Goal: Use online tool/utility: Utilize a website feature to perform a specific function

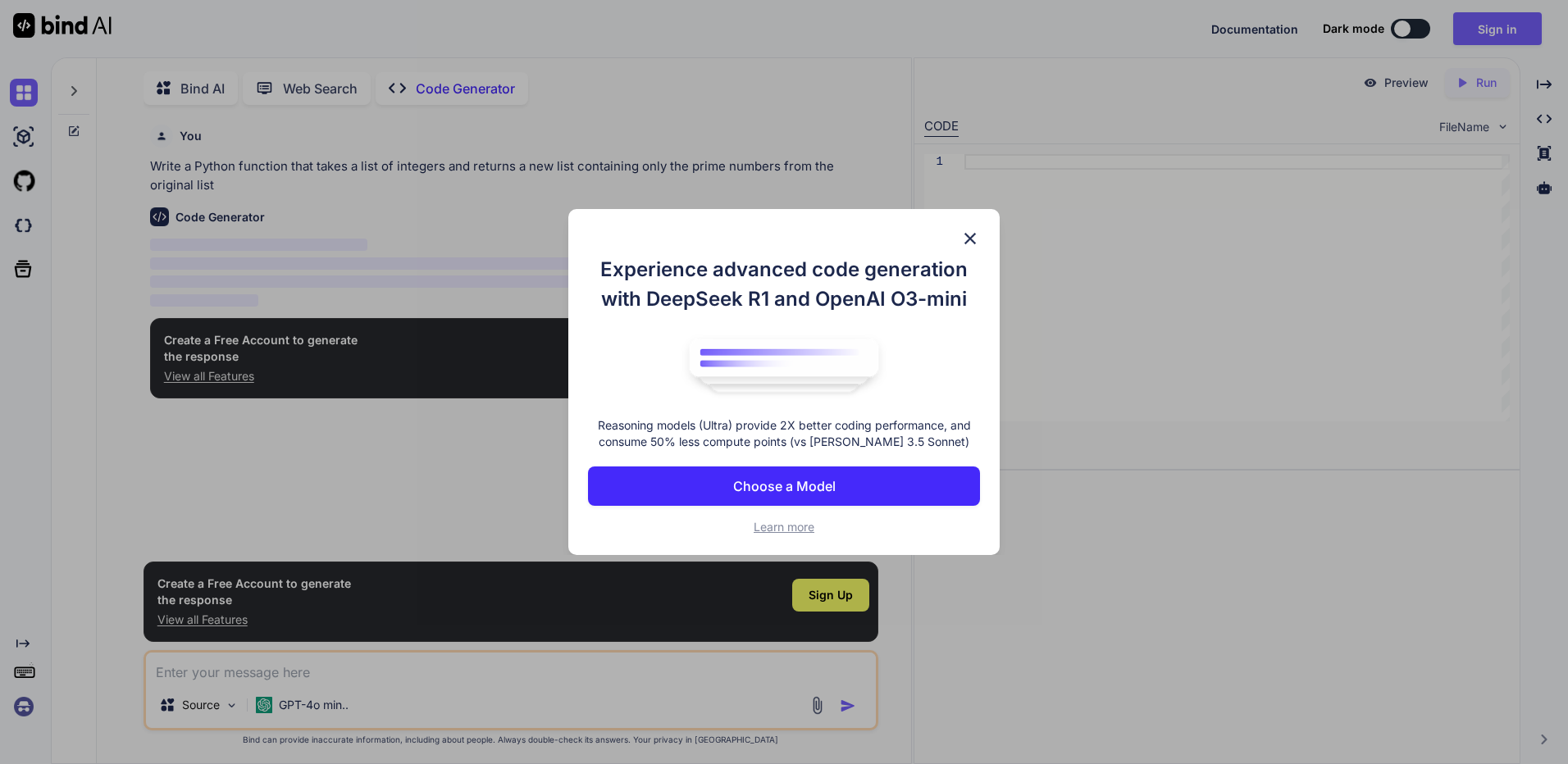
scroll to position [7, 0]
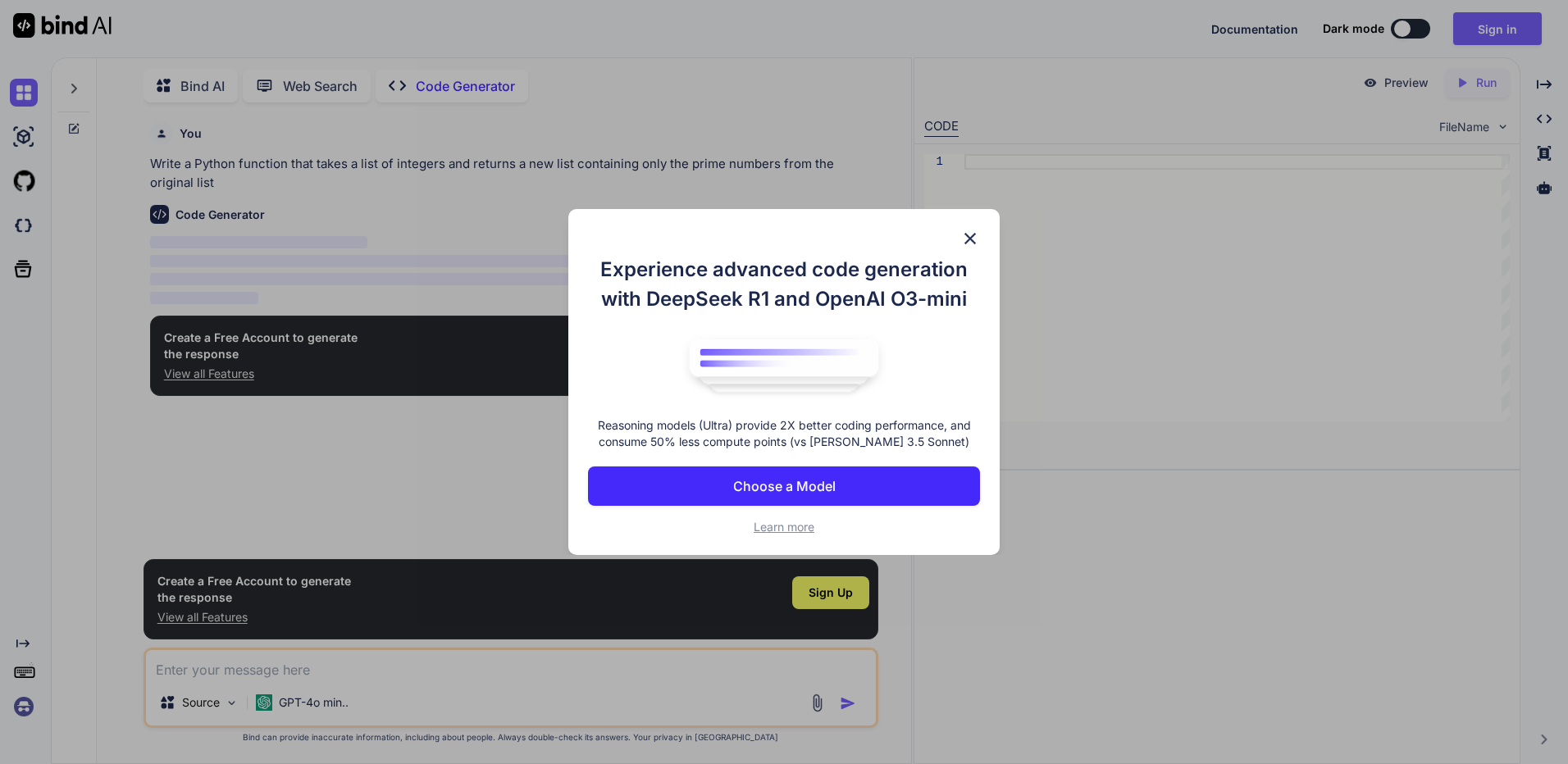
type textarea "x"
click at [803, 497] on button "Choose a Model" at bounding box center [783, 486] width 392 height 39
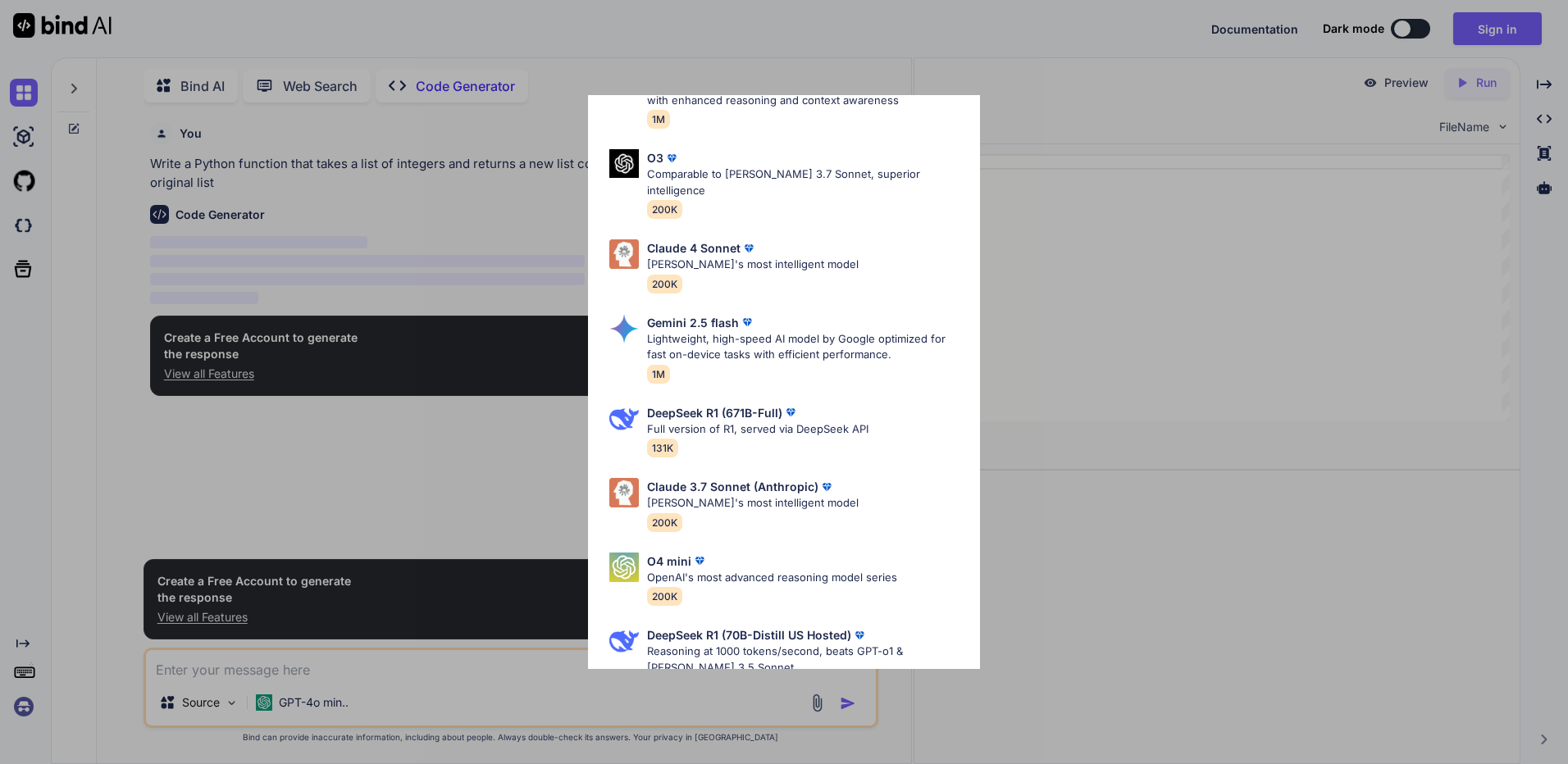
scroll to position [462, 0]
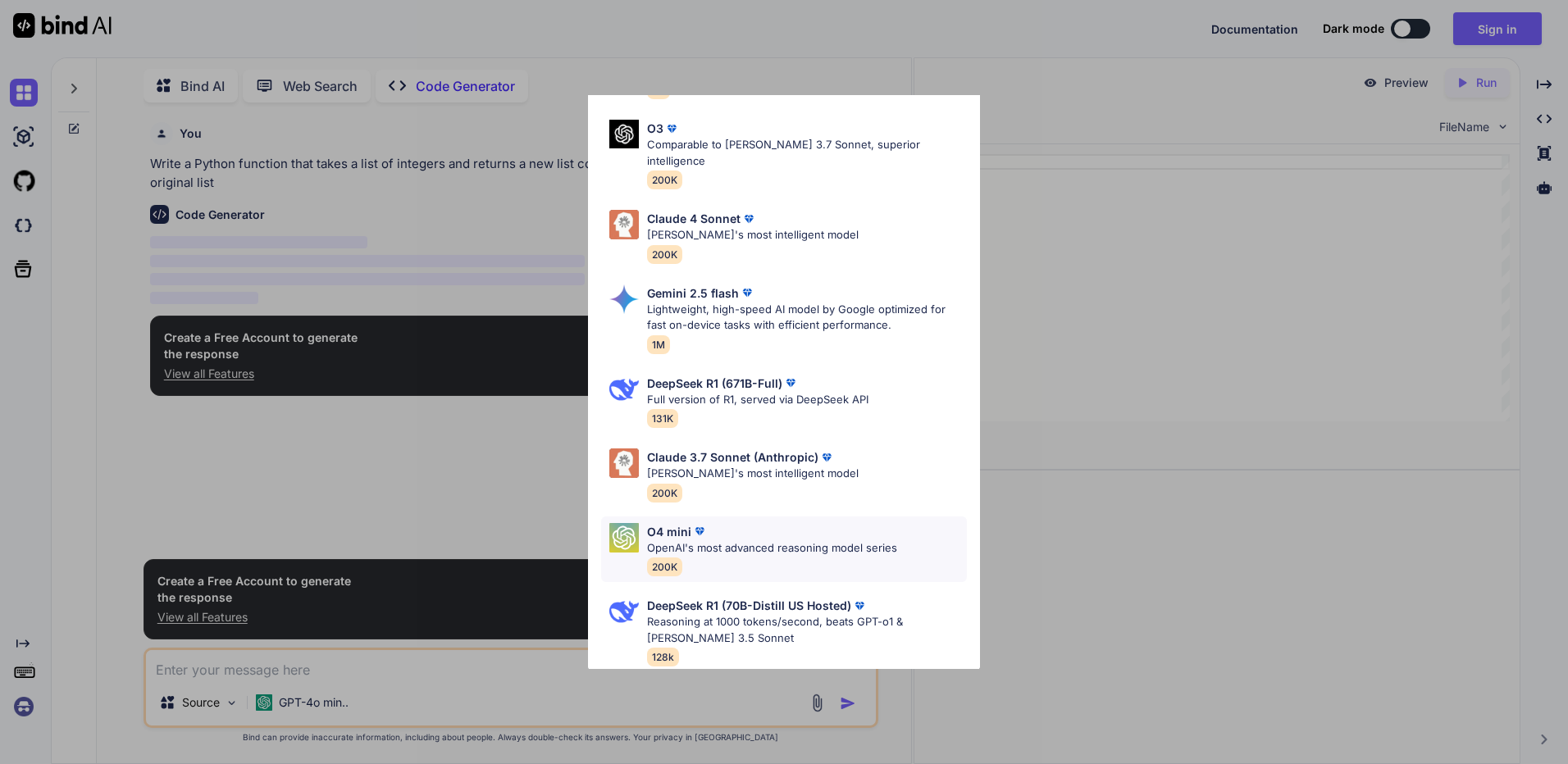
click at [677, 523] on p "O4 mini" at bounding box center [669, 531] width 44 height 17
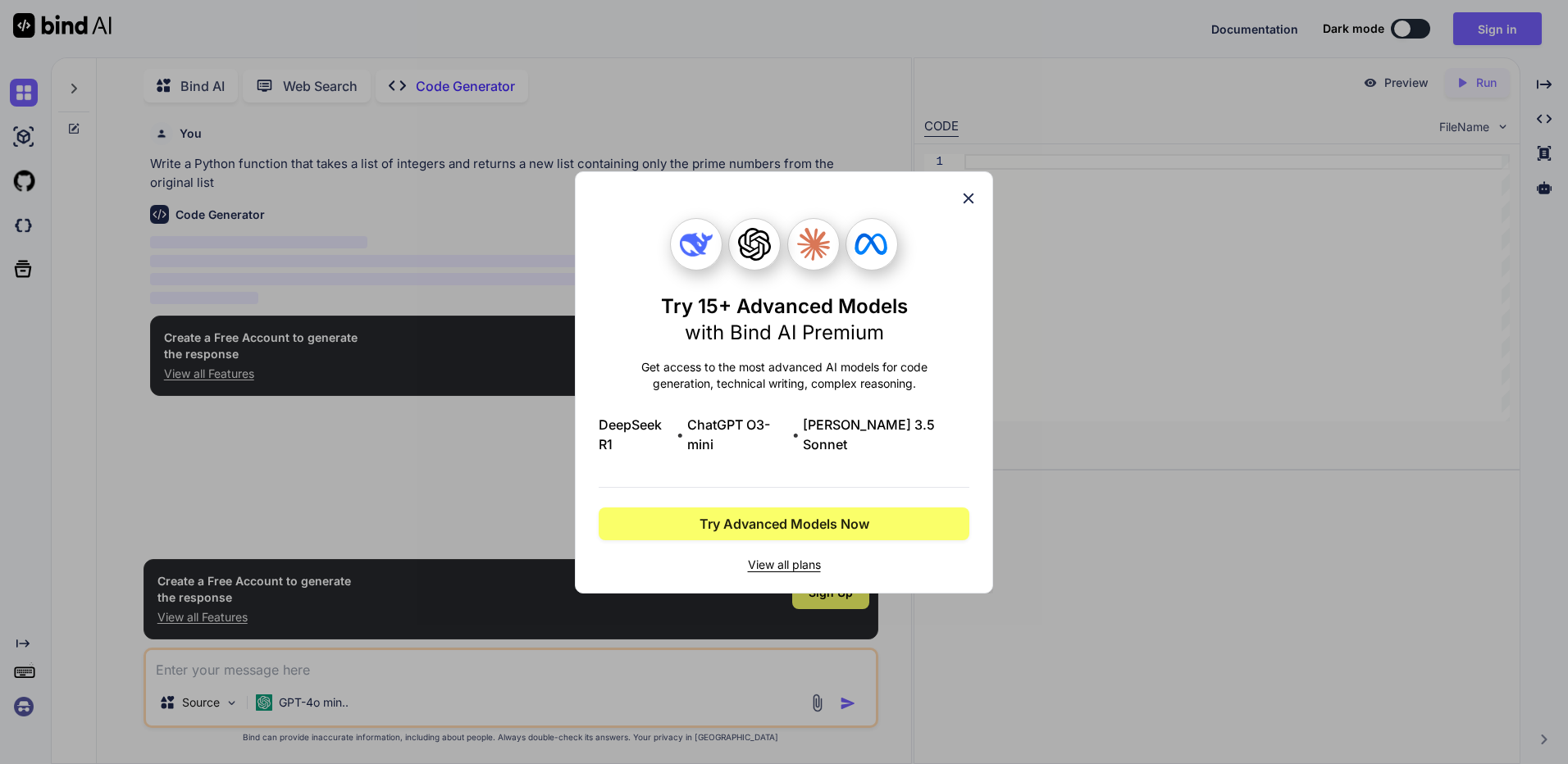
click at [685, 257] on img at bounding box center [696, 244] width 33 height 33
click at [840, 516] on span "Try Advanced Models Now" at bounding box center [785, 523] width 170 height 20
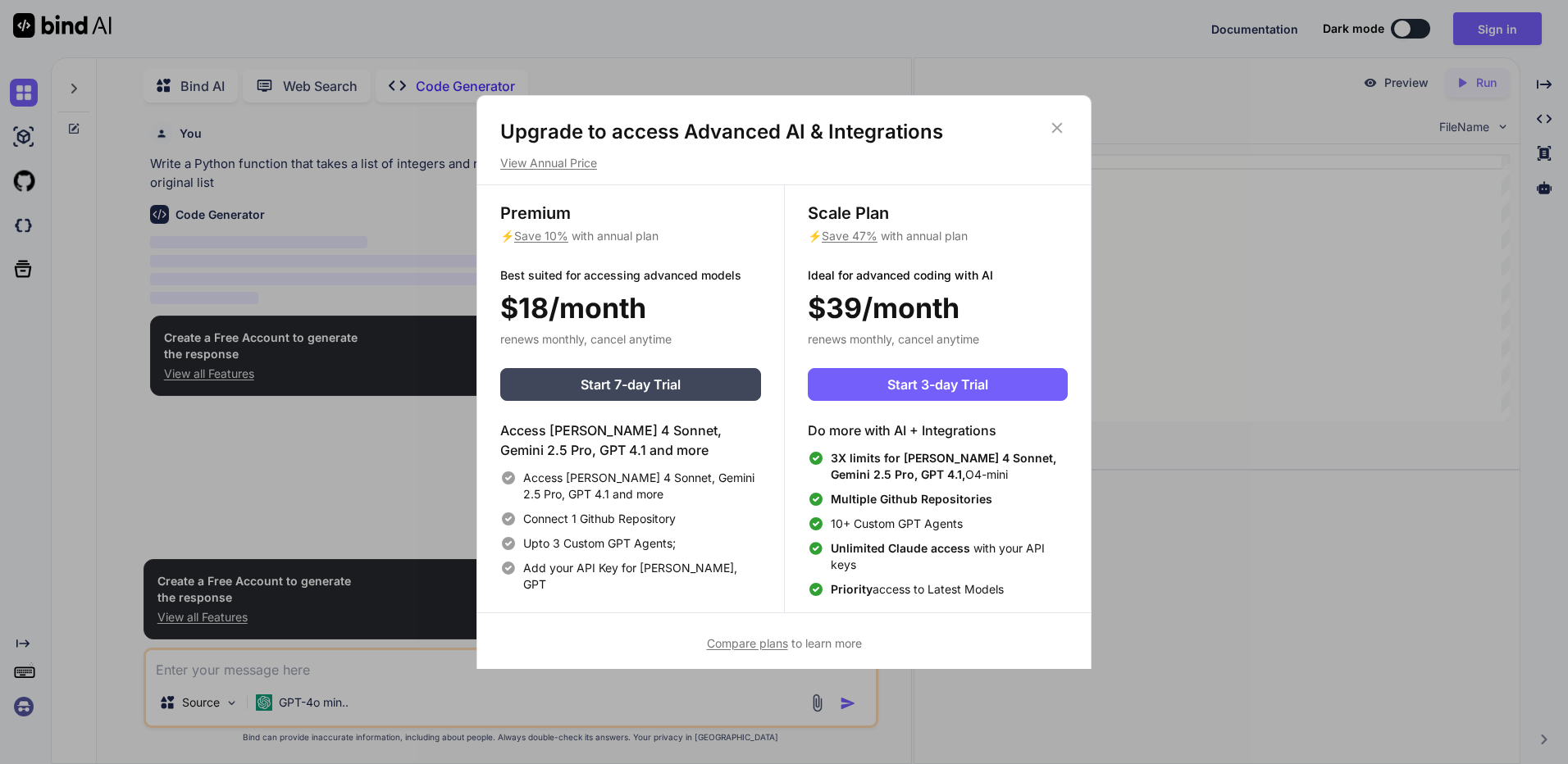
click at [1061, 127] on icon at bounding box center [1056, 127] width 18 height 18
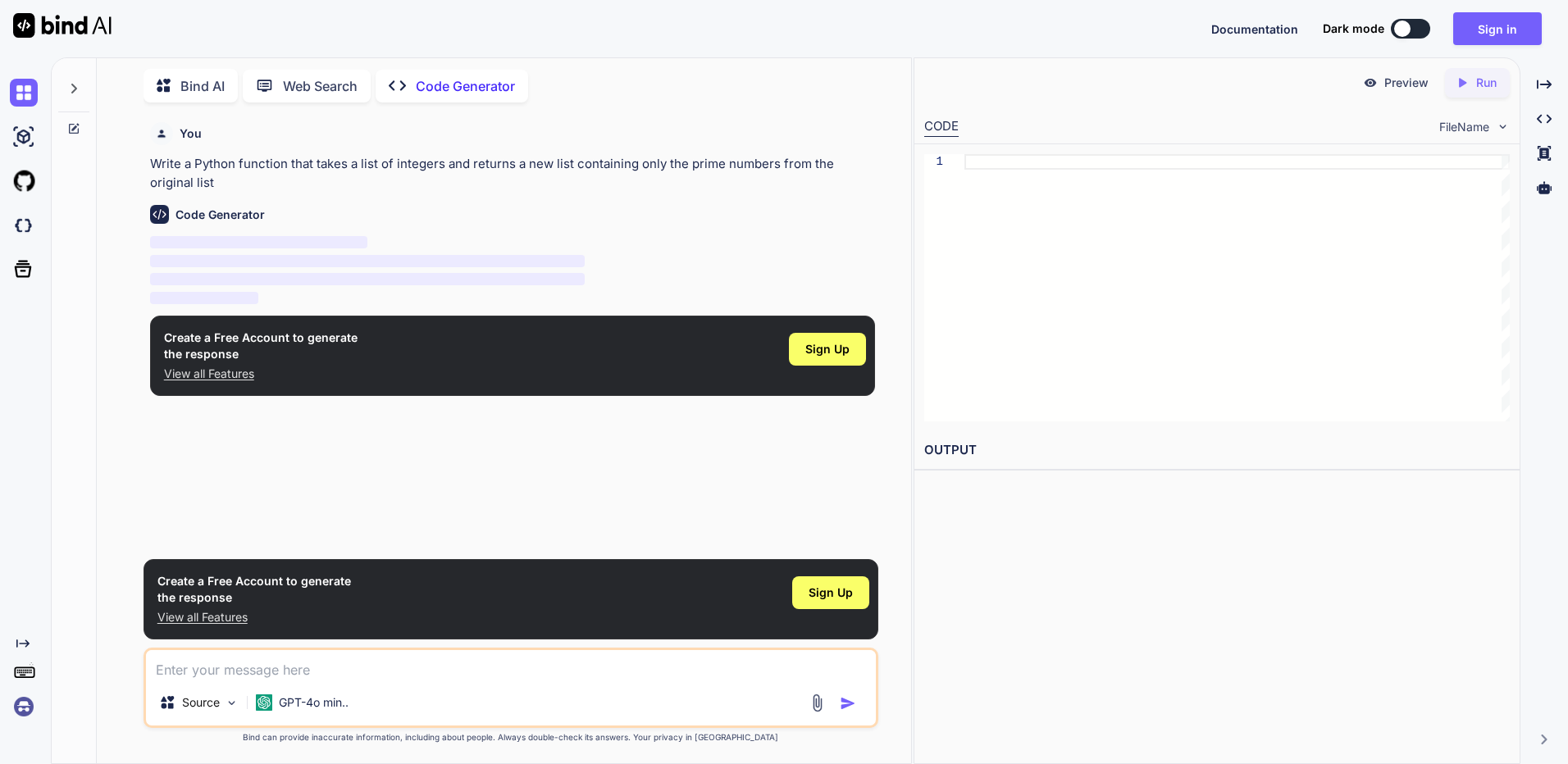
paste textarea "Error while executing FFMPEG."
type textarea "Error while executing FFMPEG."
type textarea "x"
type textarea "Error while executing FFMPEG."
click at [847, 703] on img "button" at bounding box center [847, 703] width 16 height 16
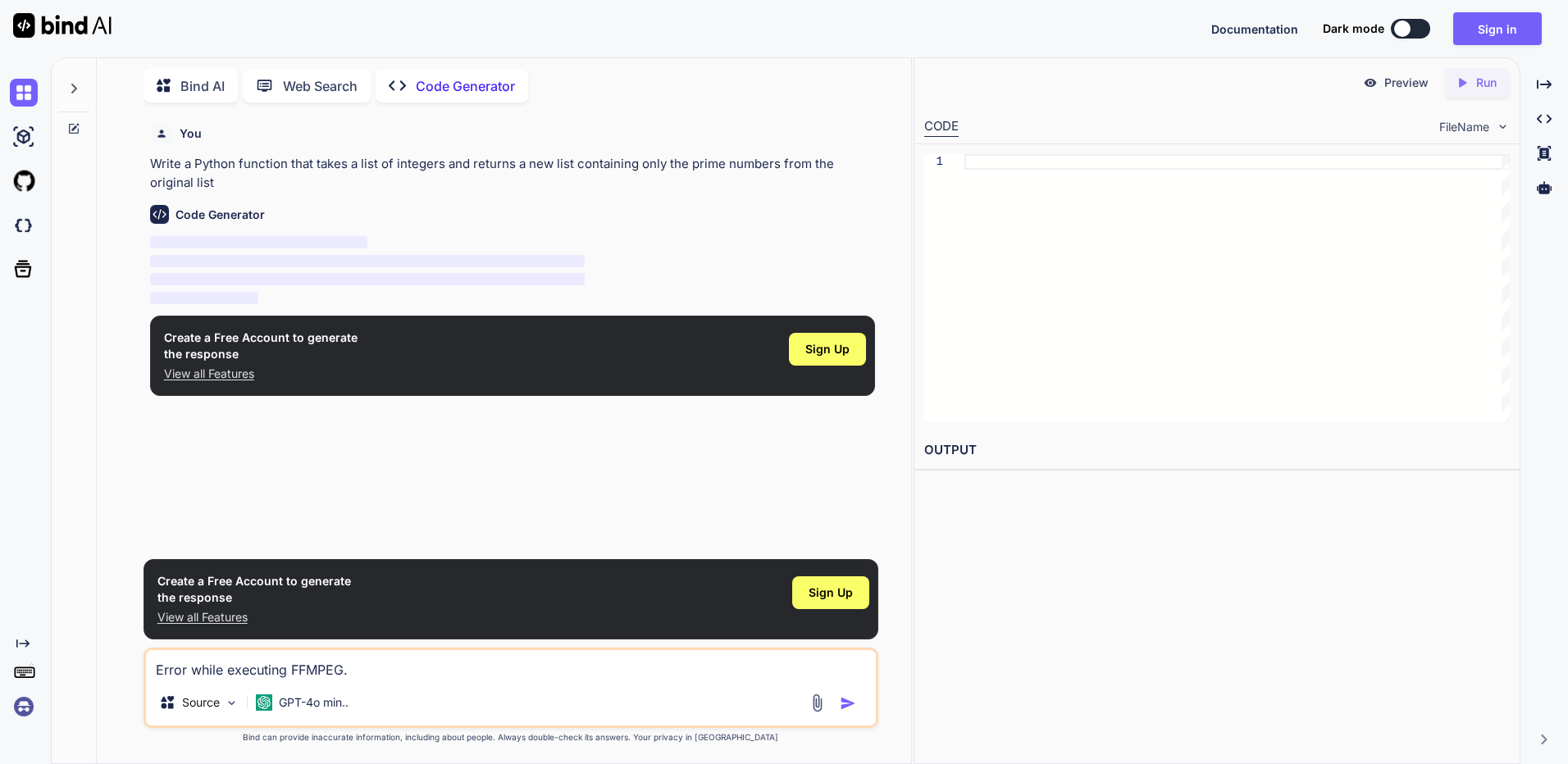
click at [847, 703] on img "button" at bounding box center [847, 703] width 16 height 16
click at [819, 355] on span "Sign Up" at bounding box center [827, 348] width 44 height 16
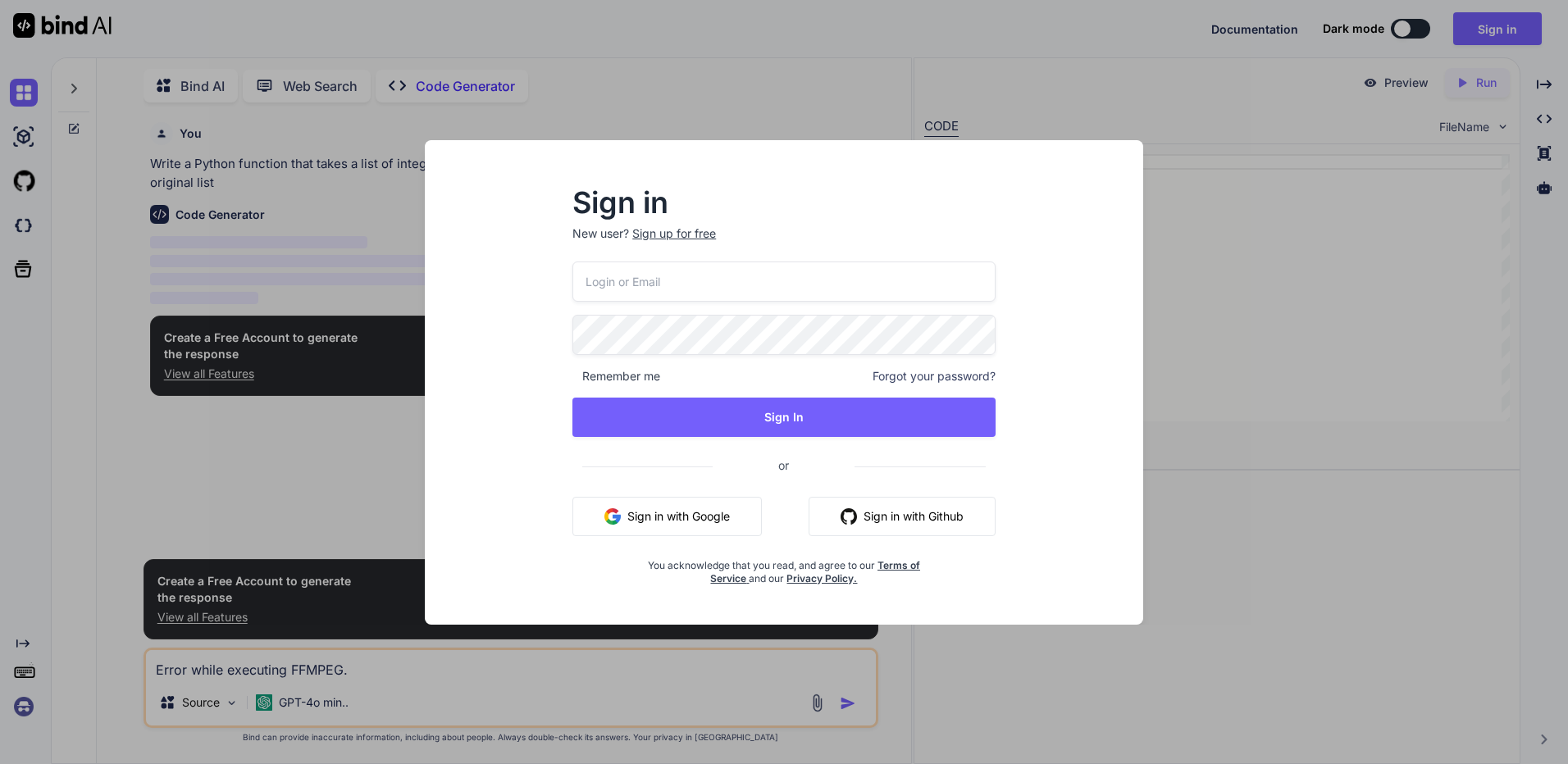
click at [663, 518] on button "Sign in with Google" at bounding box center [667, 516] width 190 height 39
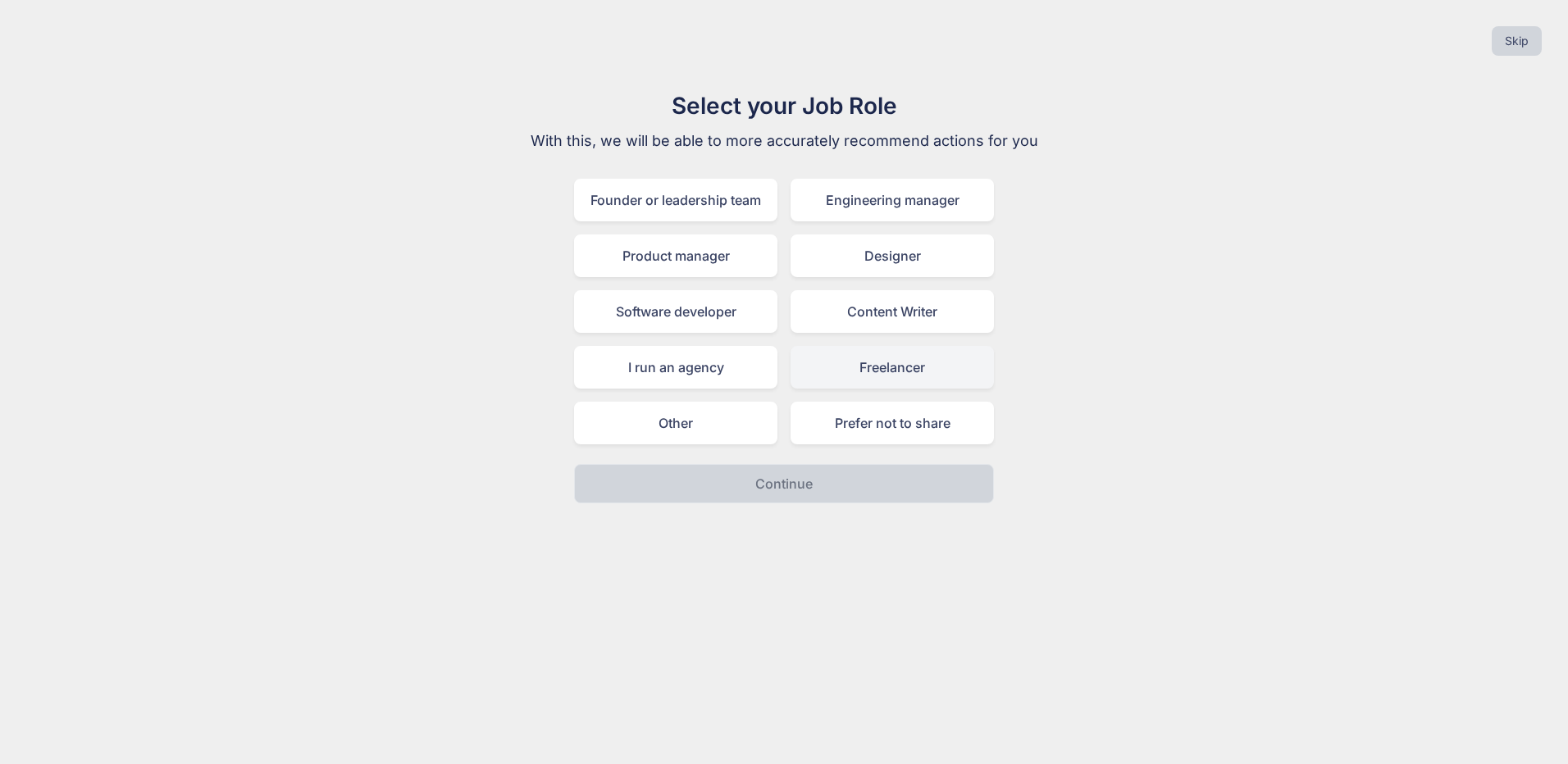
click at [926, 377] on div "Freelancer" at bounding box center [892, 367] width 203 height 42
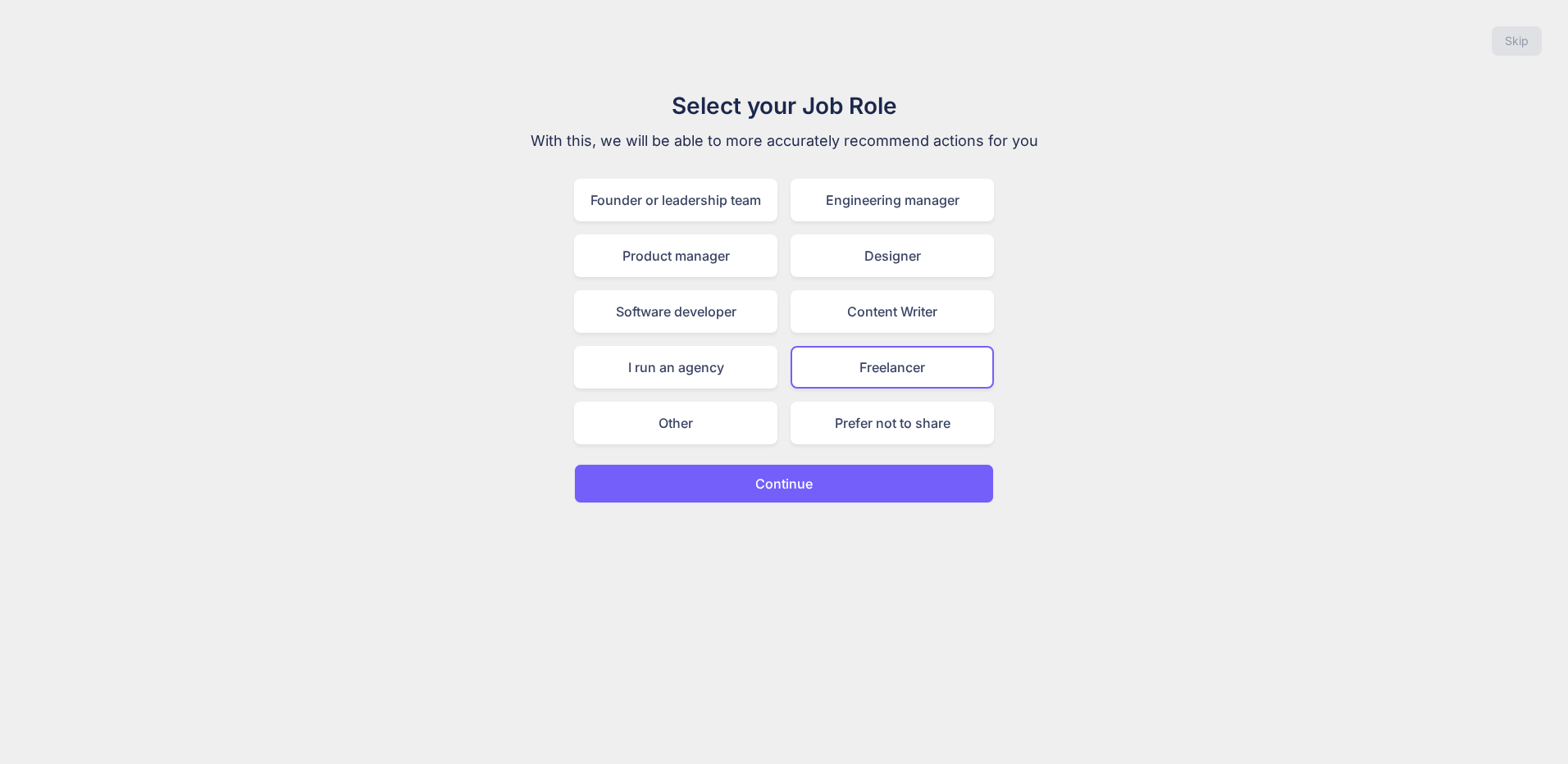
click at [830, 495] on button "Continue" at bounding box center [784, 484] width 420 height 39
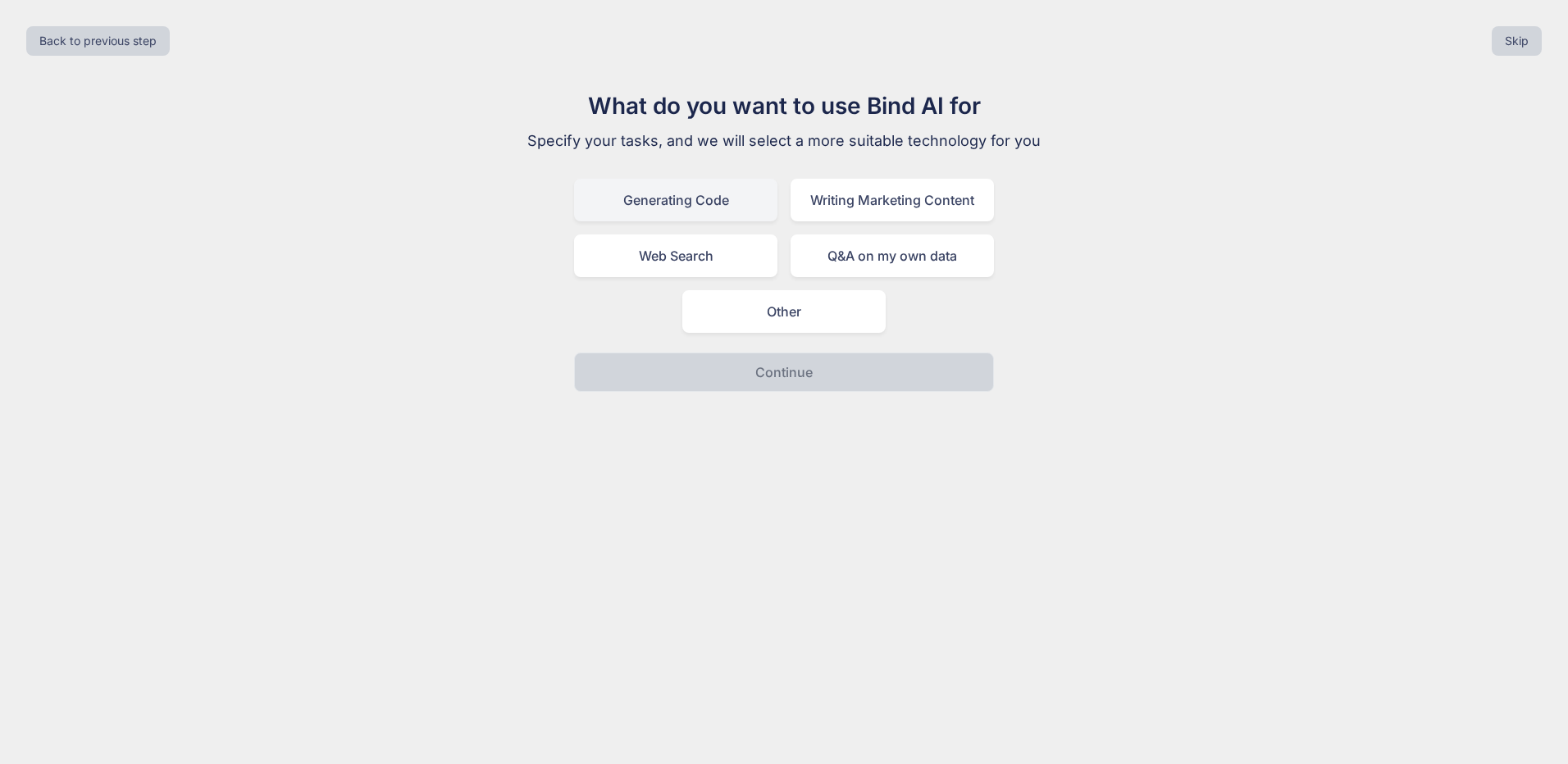
click at [731, 204] on div "Generating Code" at bounding box center [675, 200] width 203 height 42
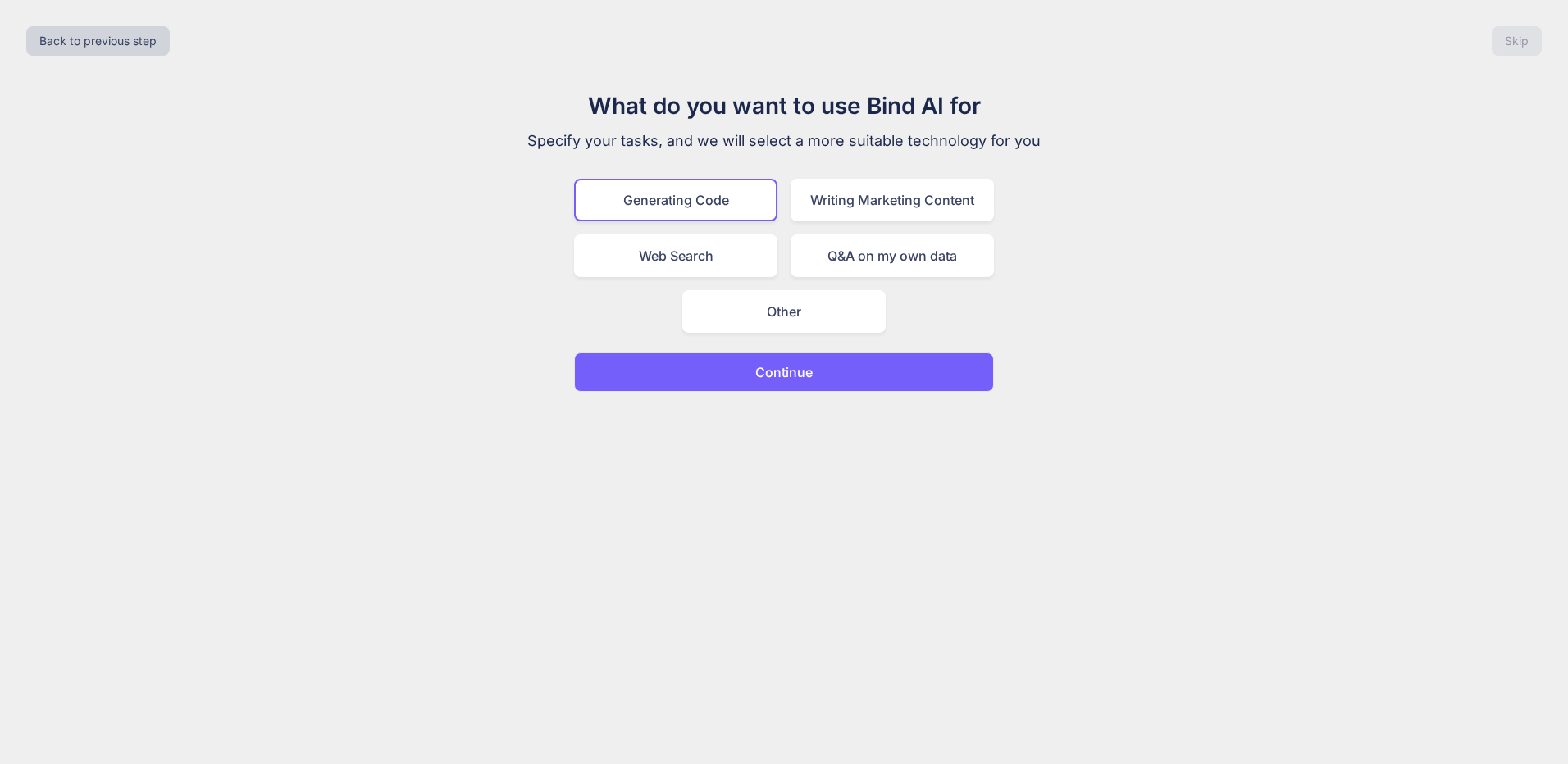
click at [830, 372] on button "Continue" at bounding box center [784, 372] width 420 height 39
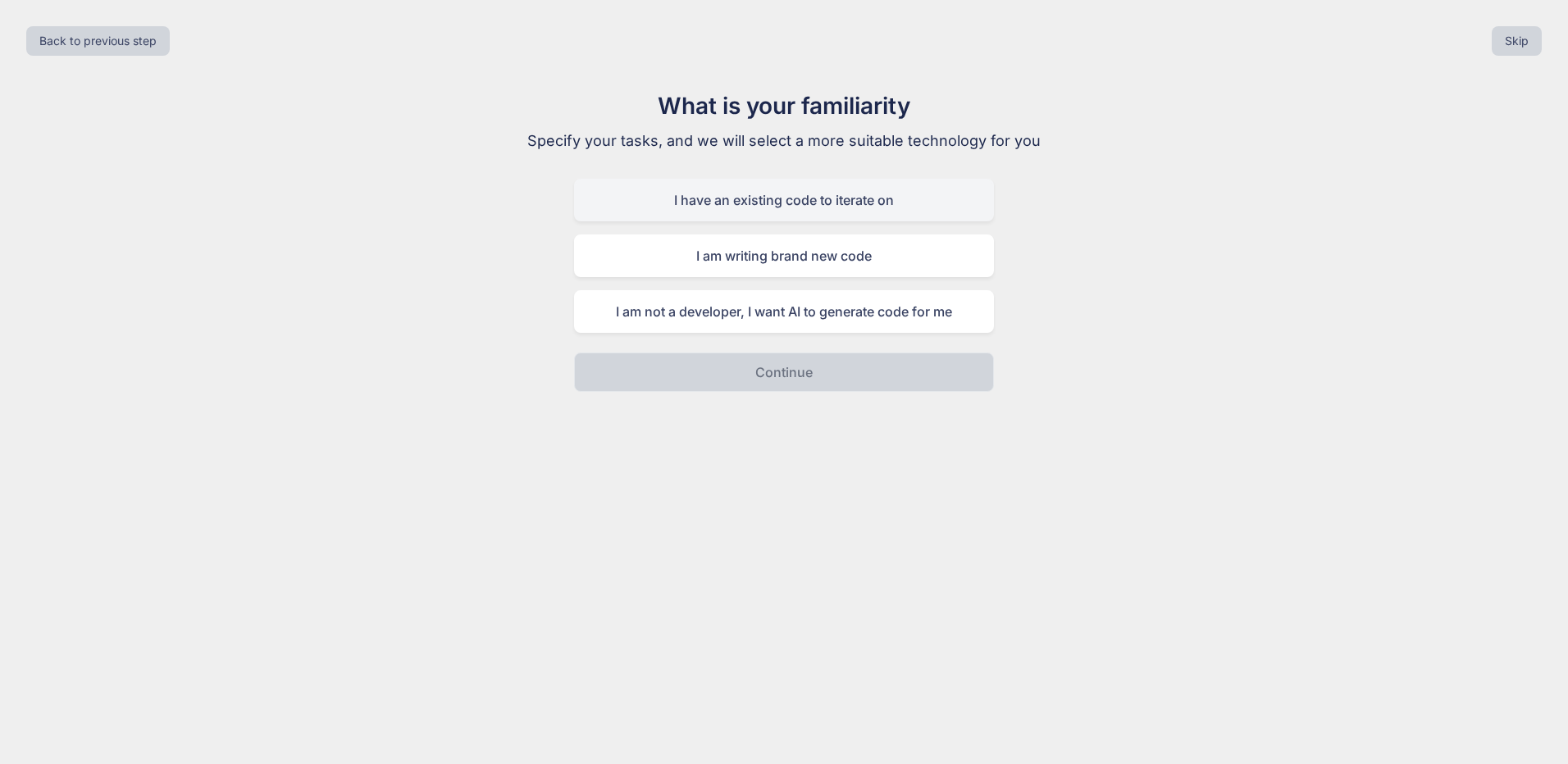
click at [826, 207] on div "I have an existing code to iterate on" at bounding box center [784, 200] width 420 height 42
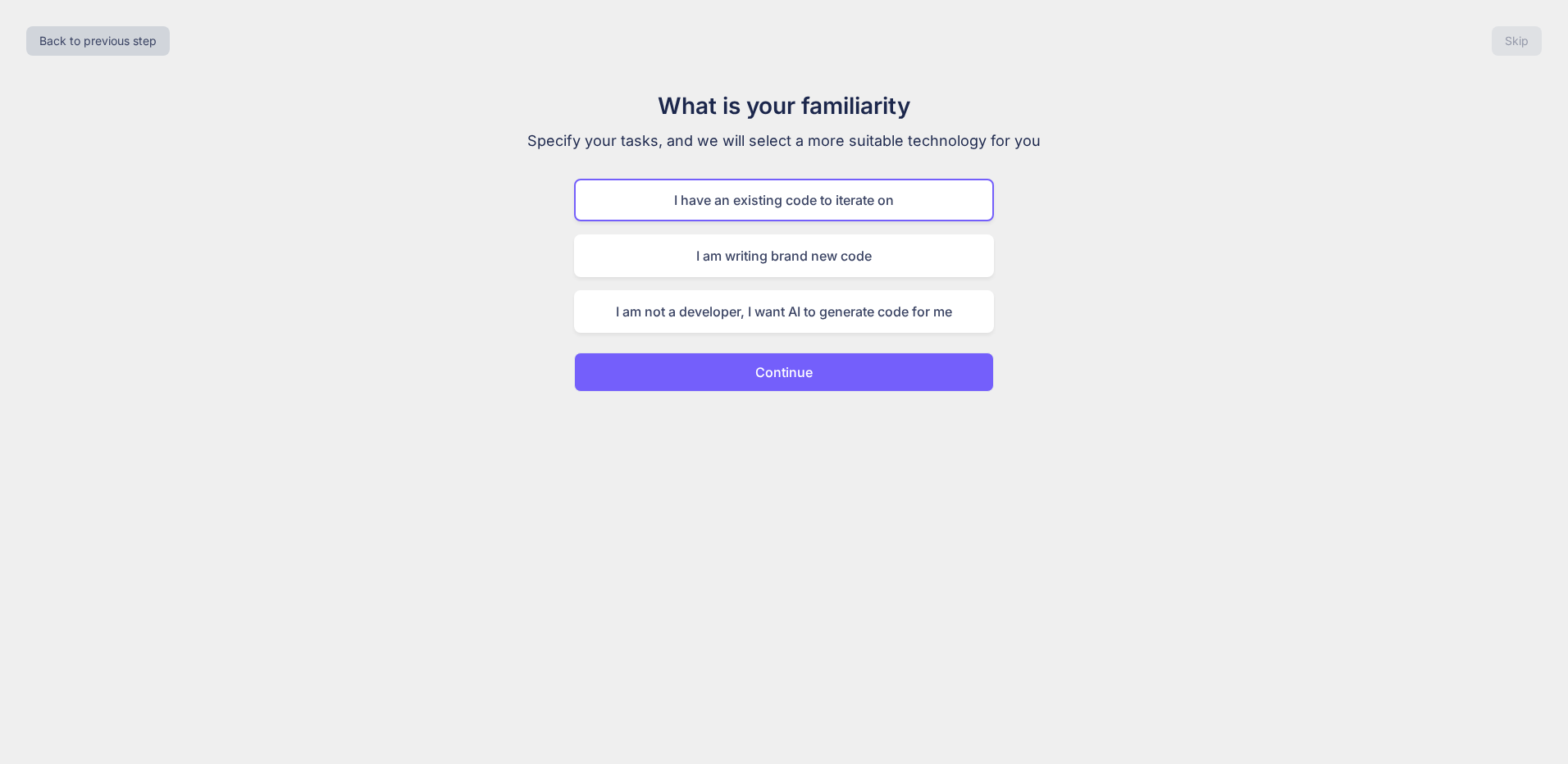
click at [822, 375] on button "Continue" at bounding box center [784, 372] width 420 height 39
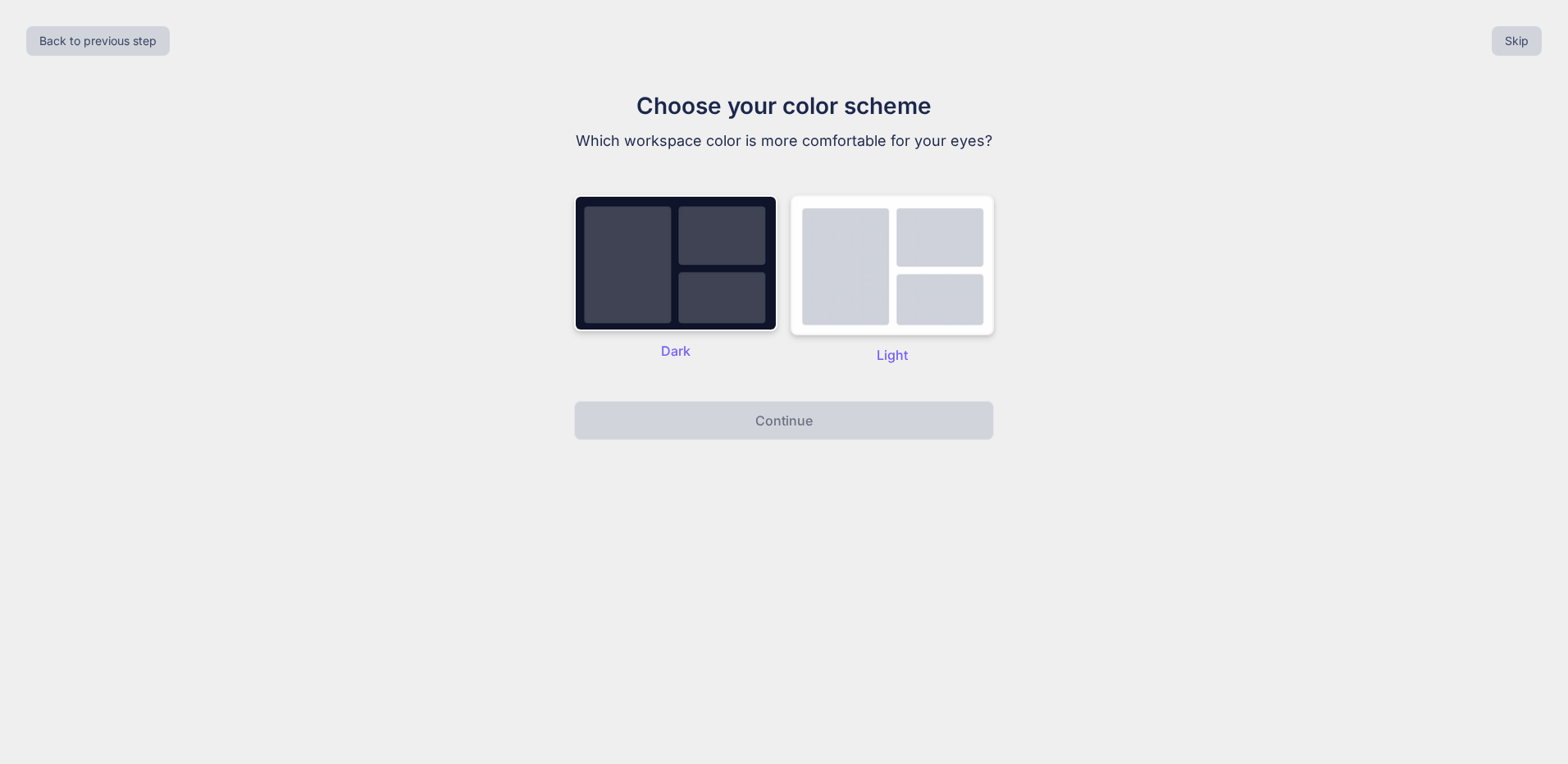
click at [824, 280] on img at bounding box center [892, 264] width 203 height 140
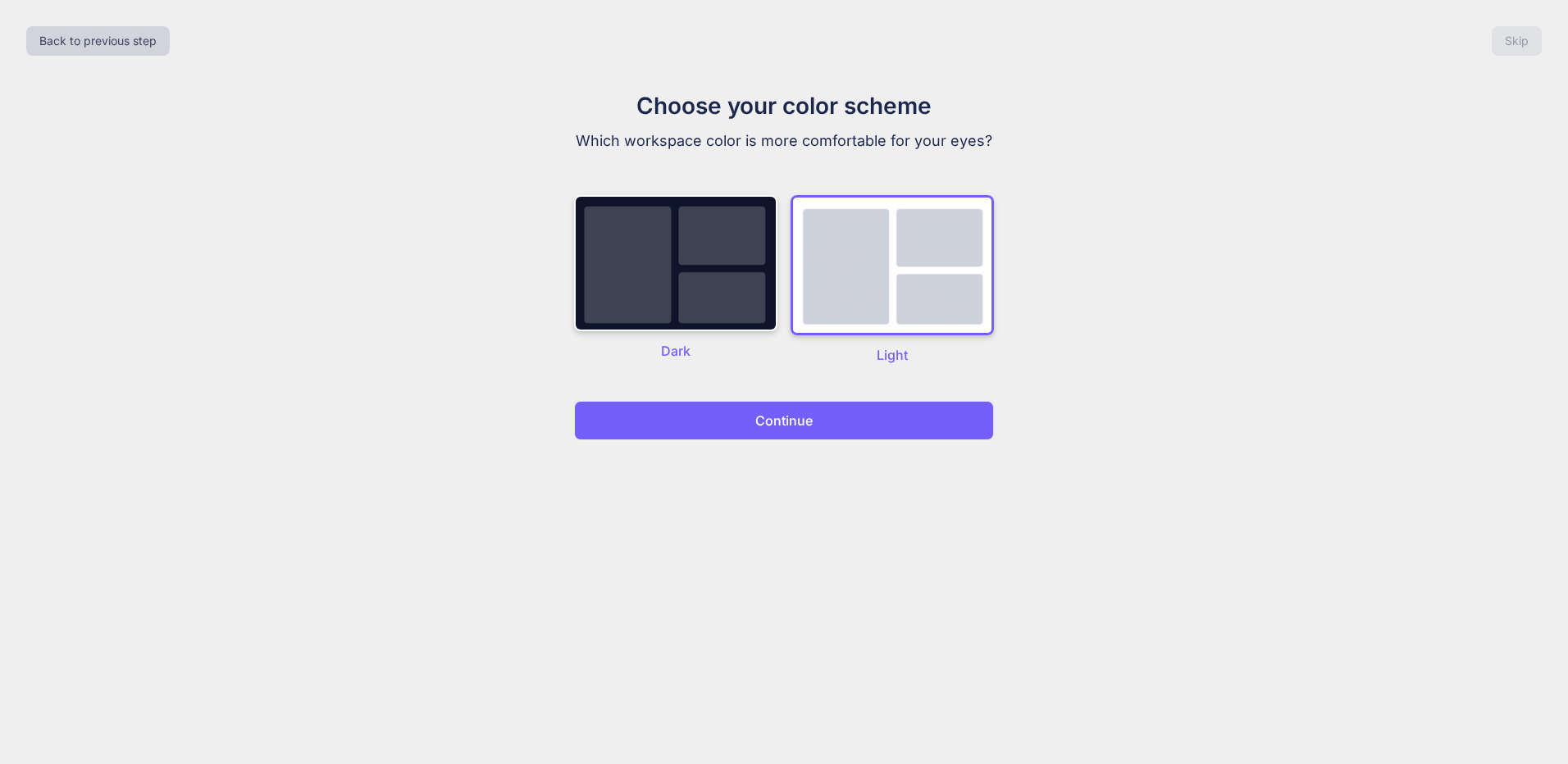
click at [794, 425] on p "Continue" at bounding box center [783, 420] width 57 height 20
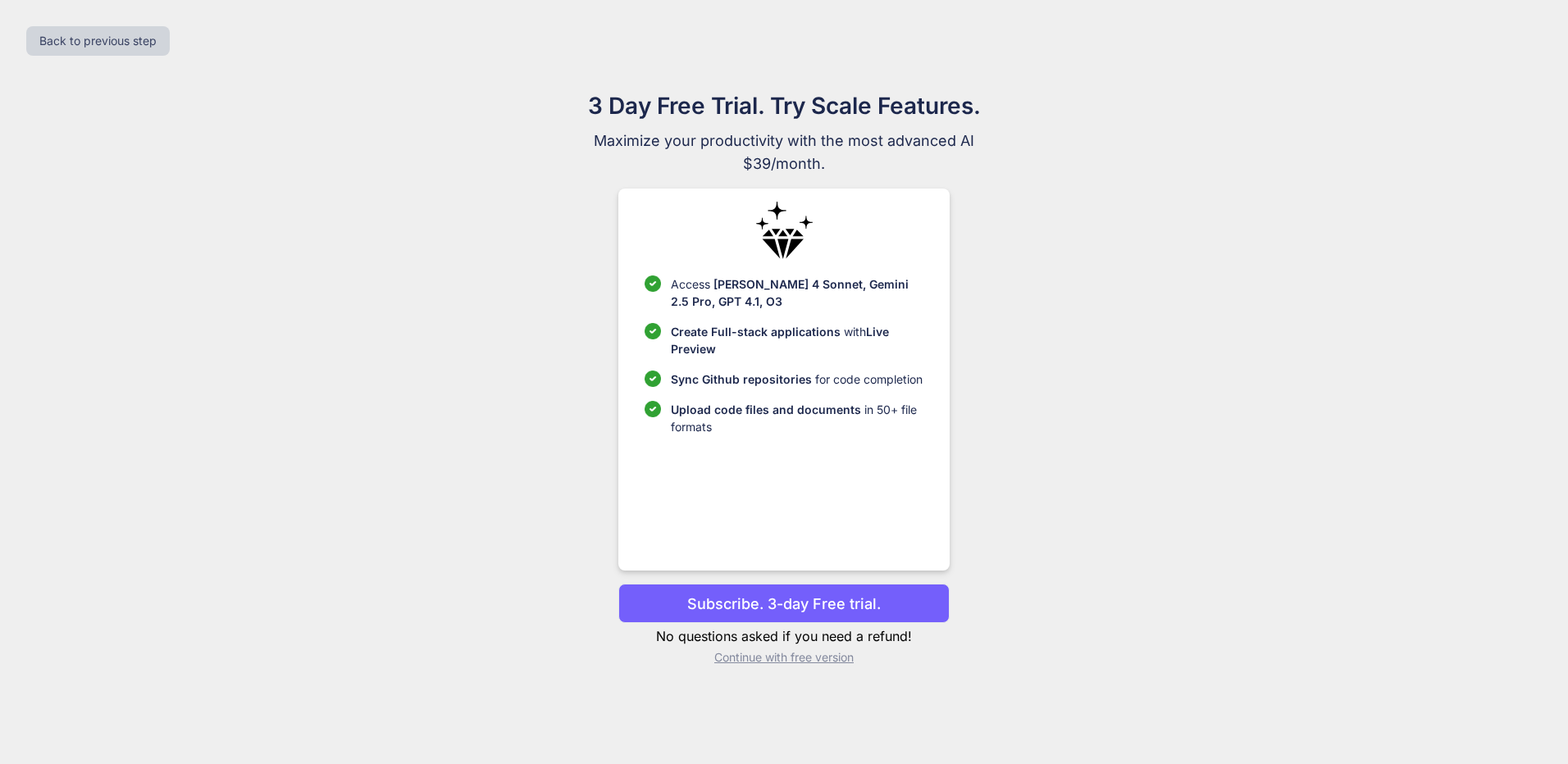
click at [793, 661] on p "Continue with free version" at bounding box center [783, 657] width 331 height 16
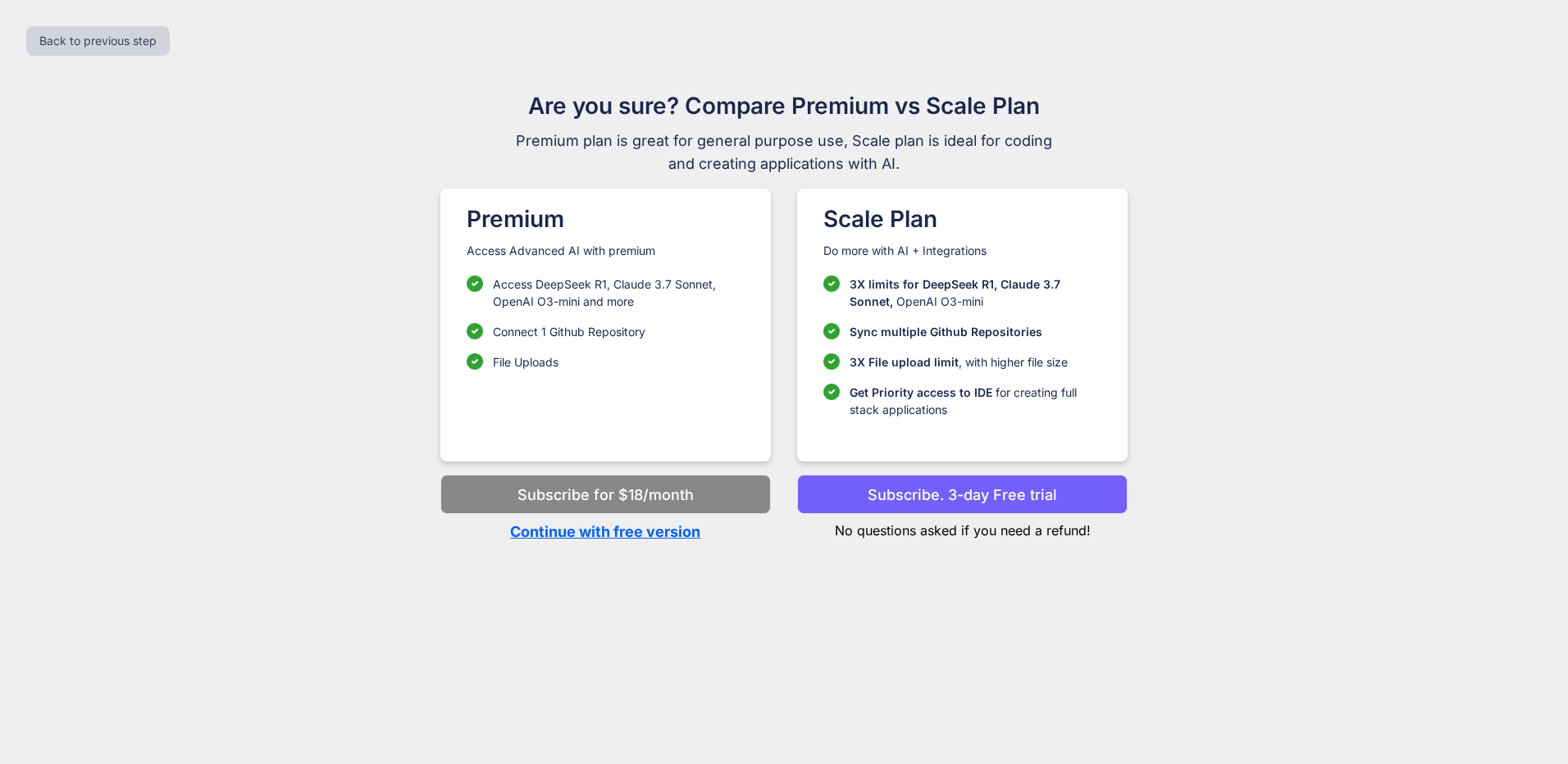
click at [672, 540] on p "Continue with free version" at bounding box center [605, 531] width 331 height 22
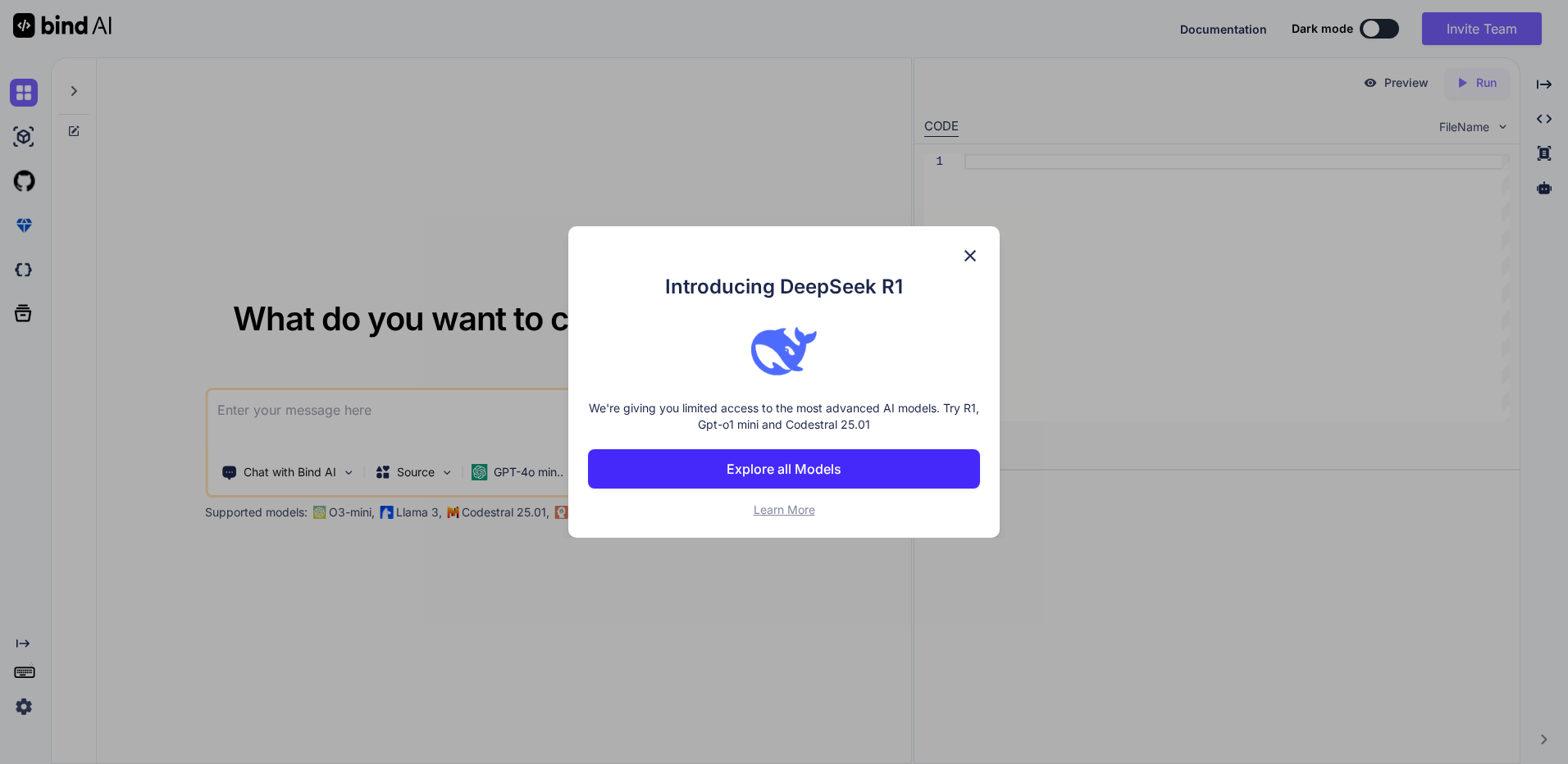
click at [965, 259] on img at bounding box center [969, 255] width 20 height 20
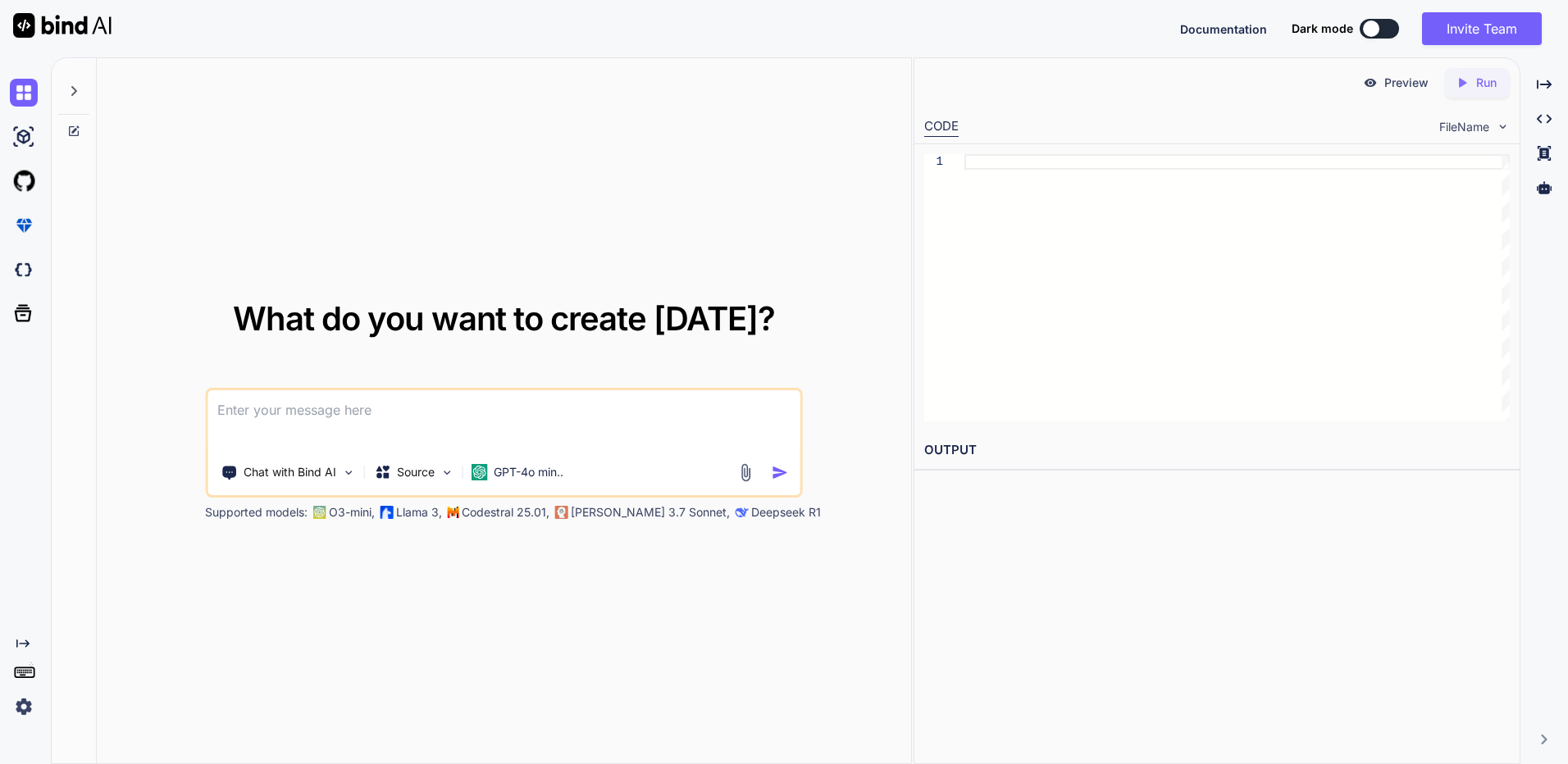
paste textarea "Error while executing FFMPEG."
type textarea "Error while executing FFMPEG."
click at [775, 477] on img "button" at bounding box center [780, 473] width 17 height 17
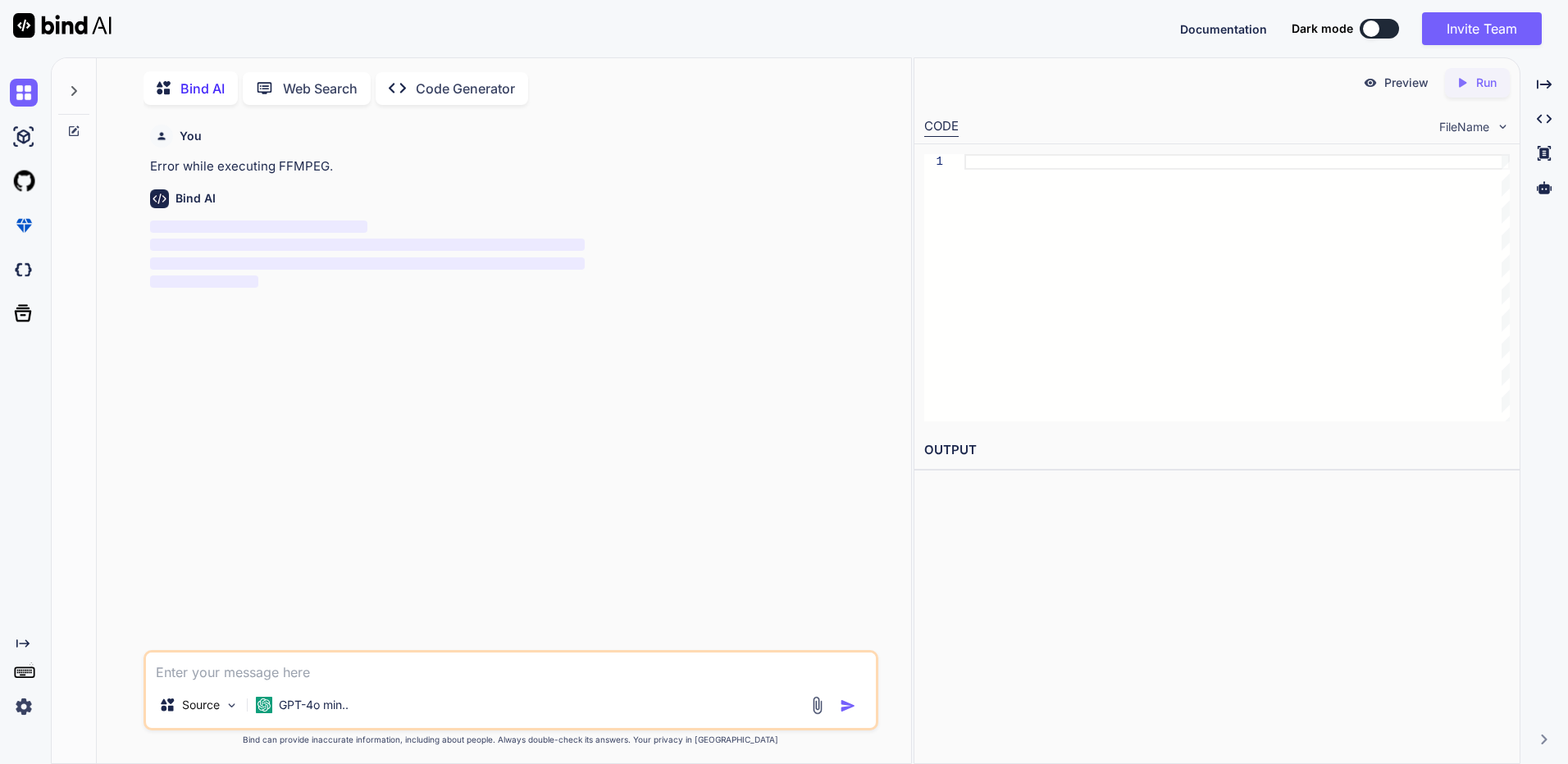
scroll to position [7, 0]
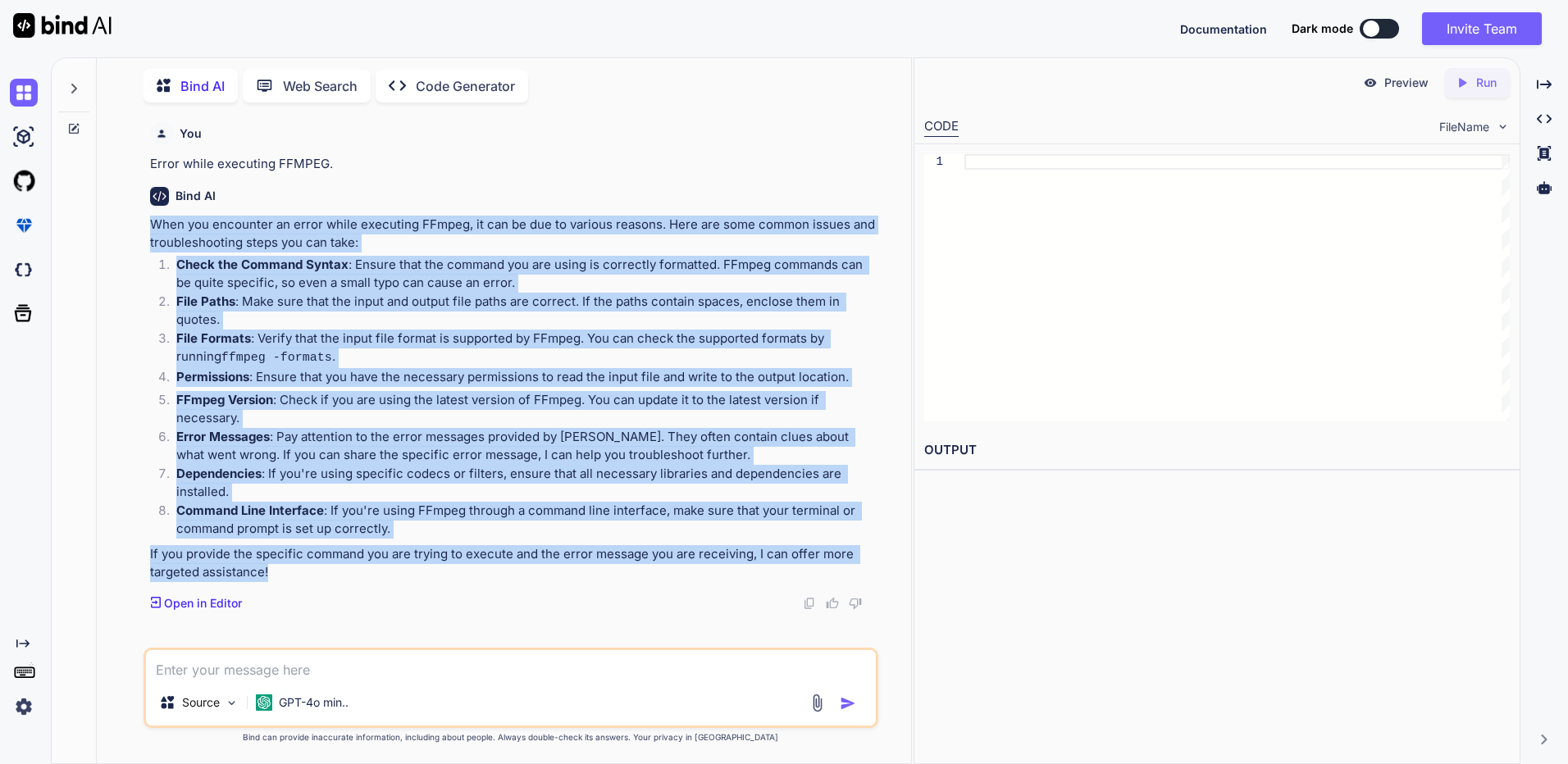
drag, startPoint x: 289, startPoint y: 562, endPoint x: 143, endPoint y: 229, distance: 363.6
click at [144, 229] on div "You Error while executing FFMPEG. Bind AI When you encounter an error while exe…" at bounding box center [511, 439] width 735 height 648
click at [231, 705] on img at bounding box center [231, 703] width 14 height 14
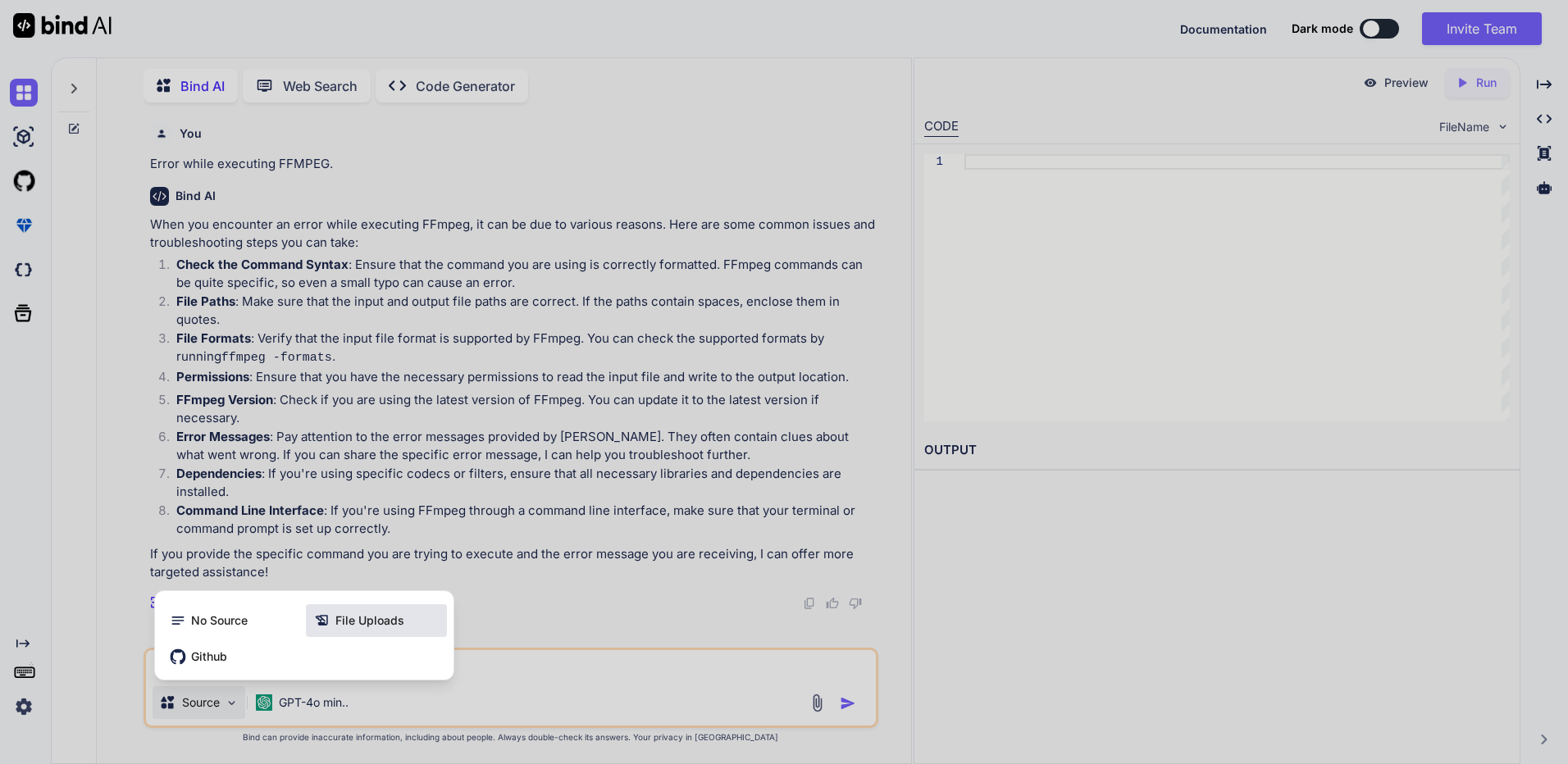
click at [346, 617] on span "File Uploads" at bounding box center [369, 620] width 69 height 16
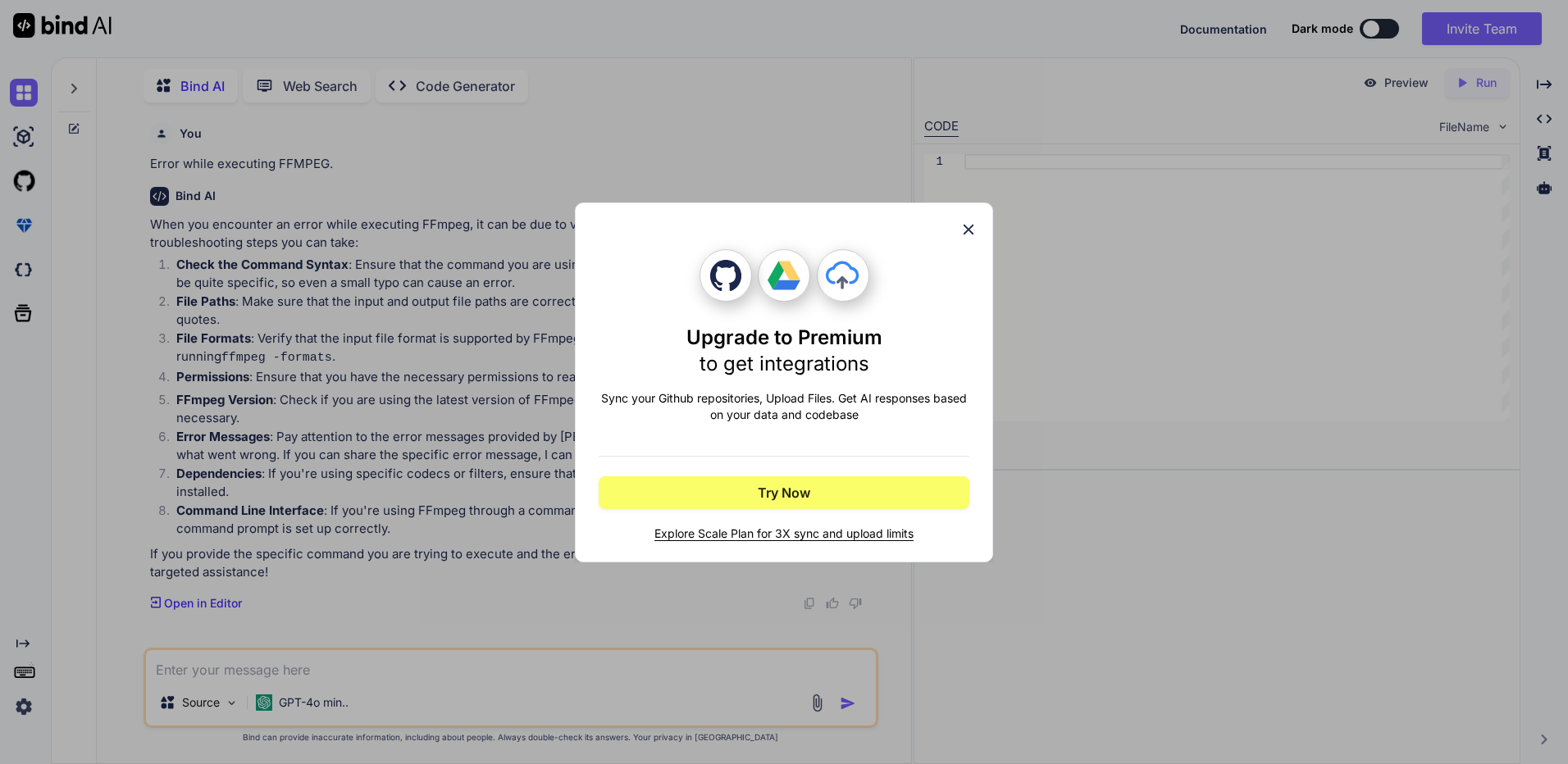
click at [835, 535] on span "Explore Scale Plan for 3X sync and upload limits" at bounding box center [784, 533] width 371 height 16
click at [967, 230] on icon at bounding box center [969, 229] width 11 height 11
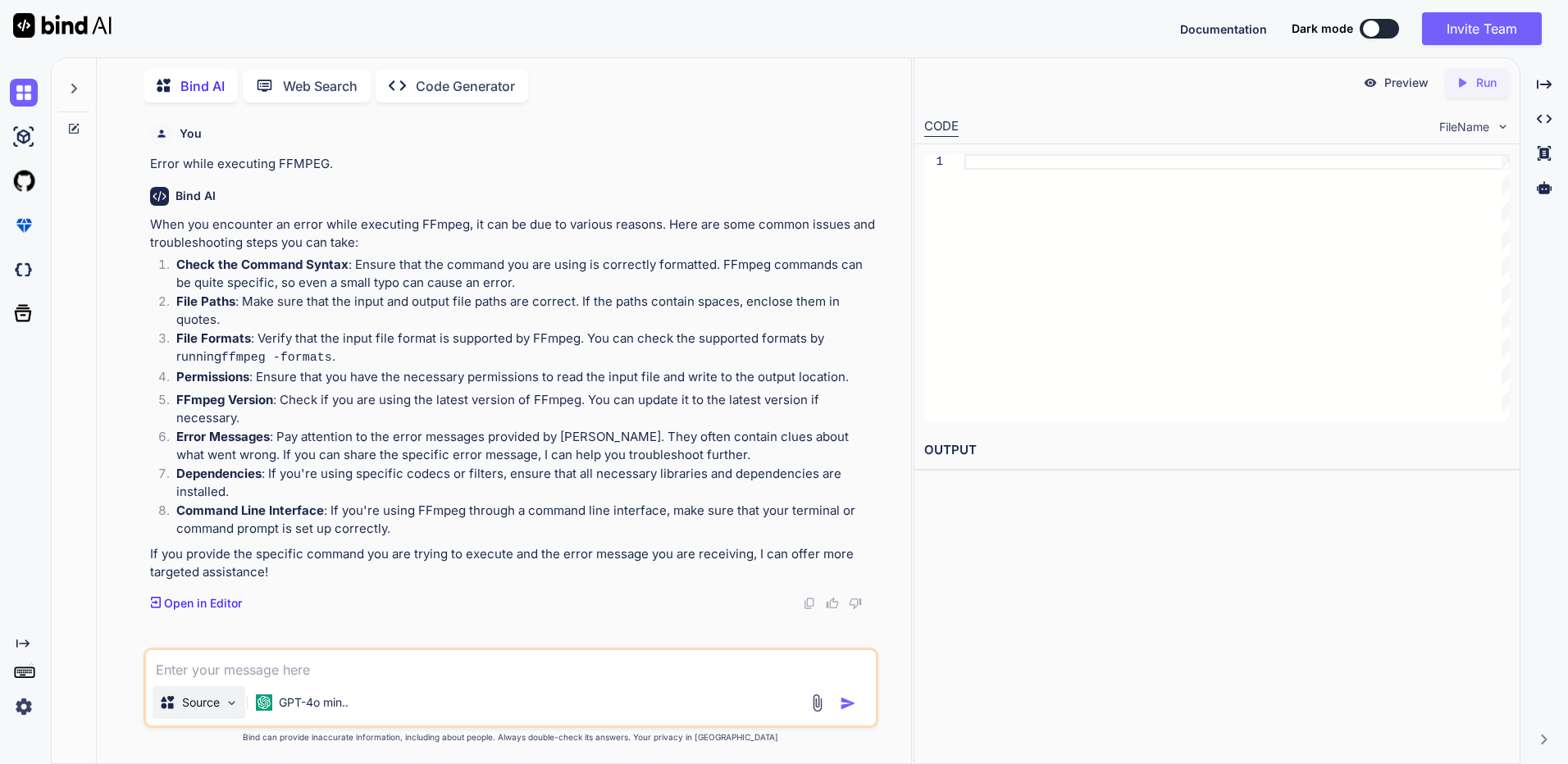
click at [207, 698] on p "Source" at bounding box center [201, 702] width 37 height 16
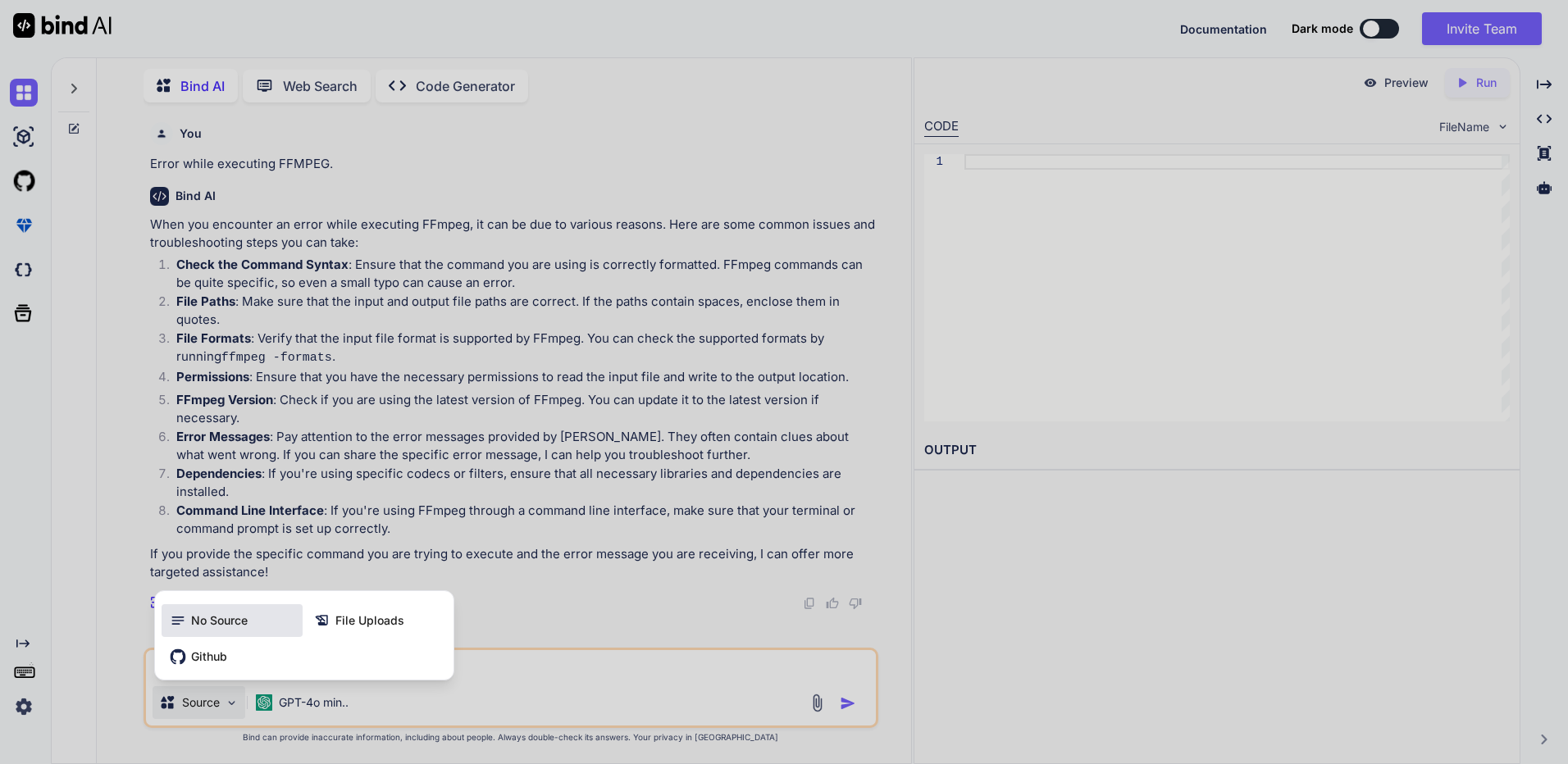
click at [224, 621] on span "No Source" at bounding box center [219, 620] width 57 height 16
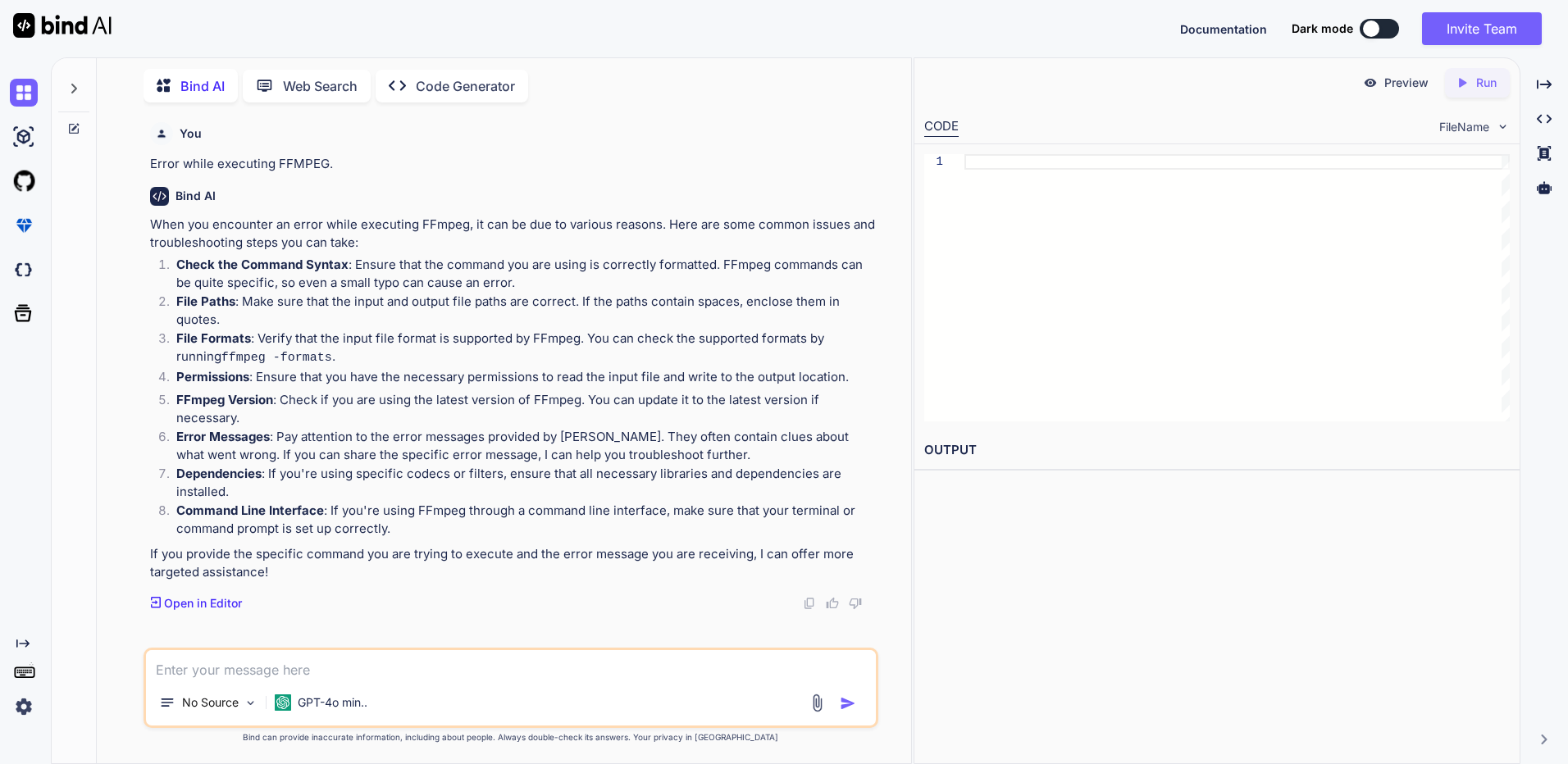
click at [224, 676] on textarea at bounding box center [511, 665] width 730 height 30
click at [414, 669] on textarea at bounding box center [511, 665] width 730 height 30
paste textarea "import os import argparse import subprocess import numpy as np import cv2 as ap…"
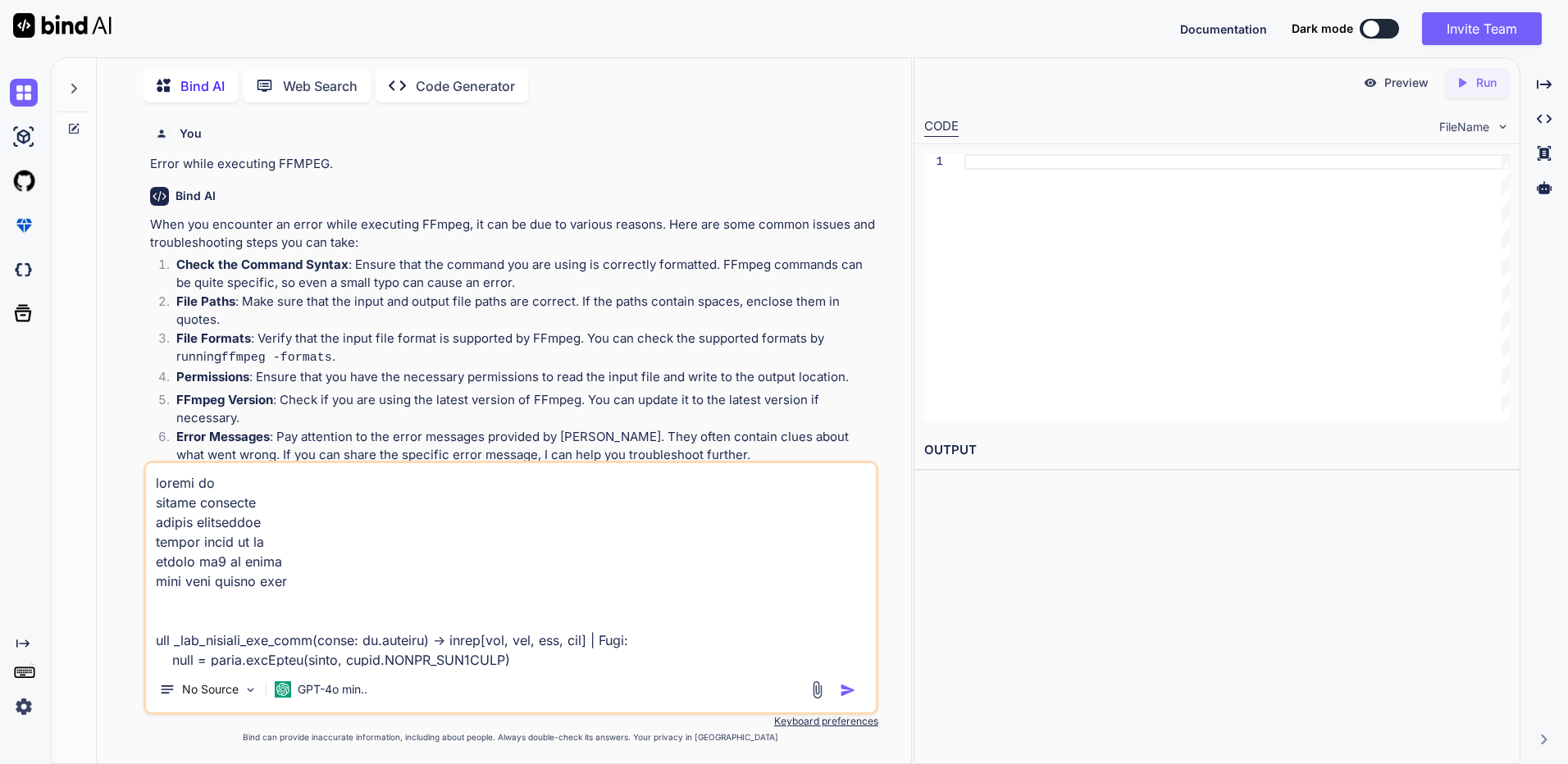
scroll to position [4151, 0]
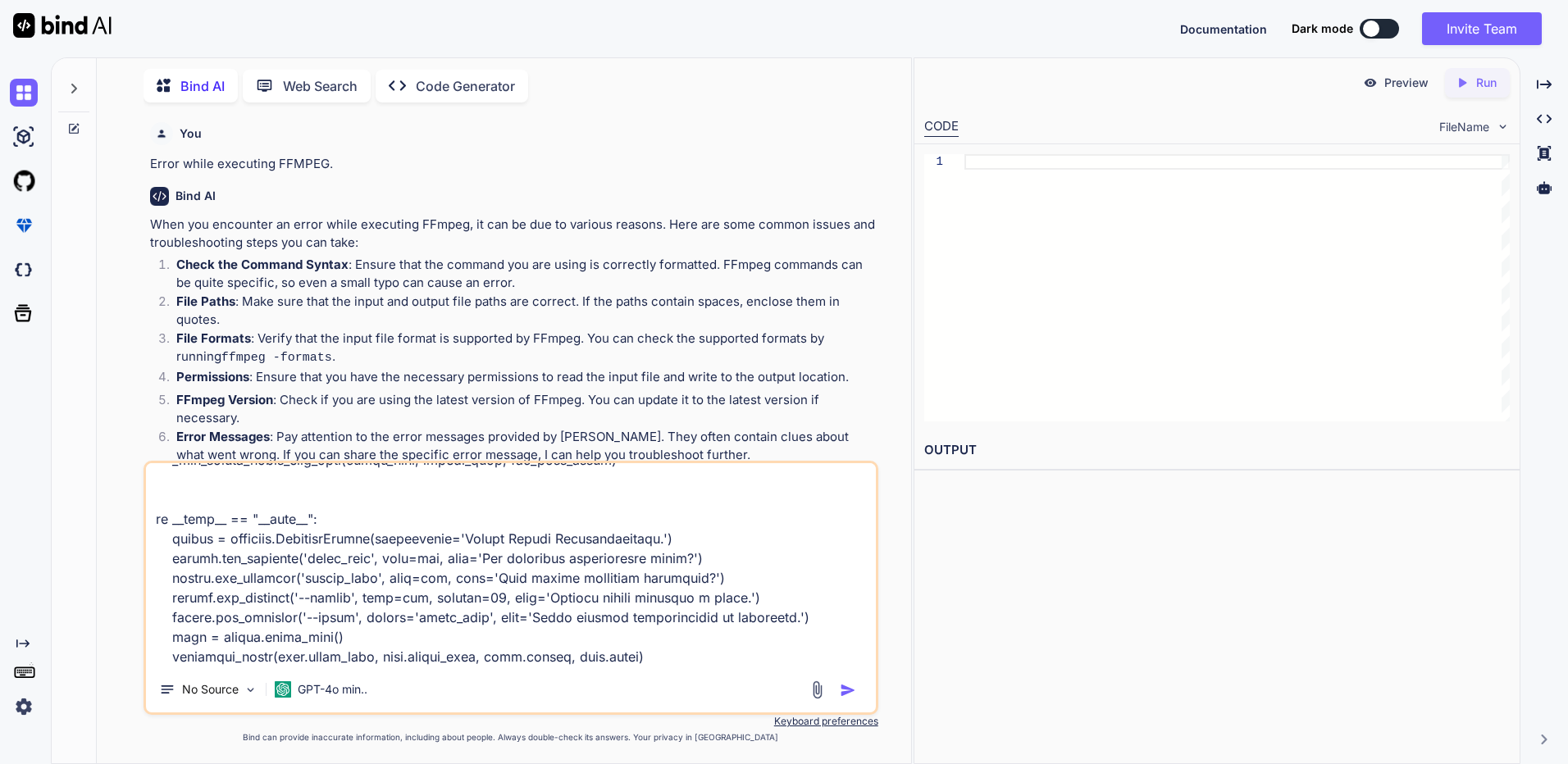
type textarea "import os import argparse import subprocess import numpy as np import cv2 as ap…"
click at [843, 692] on img "button" at bounding box center [847, 689] width 16 height 16
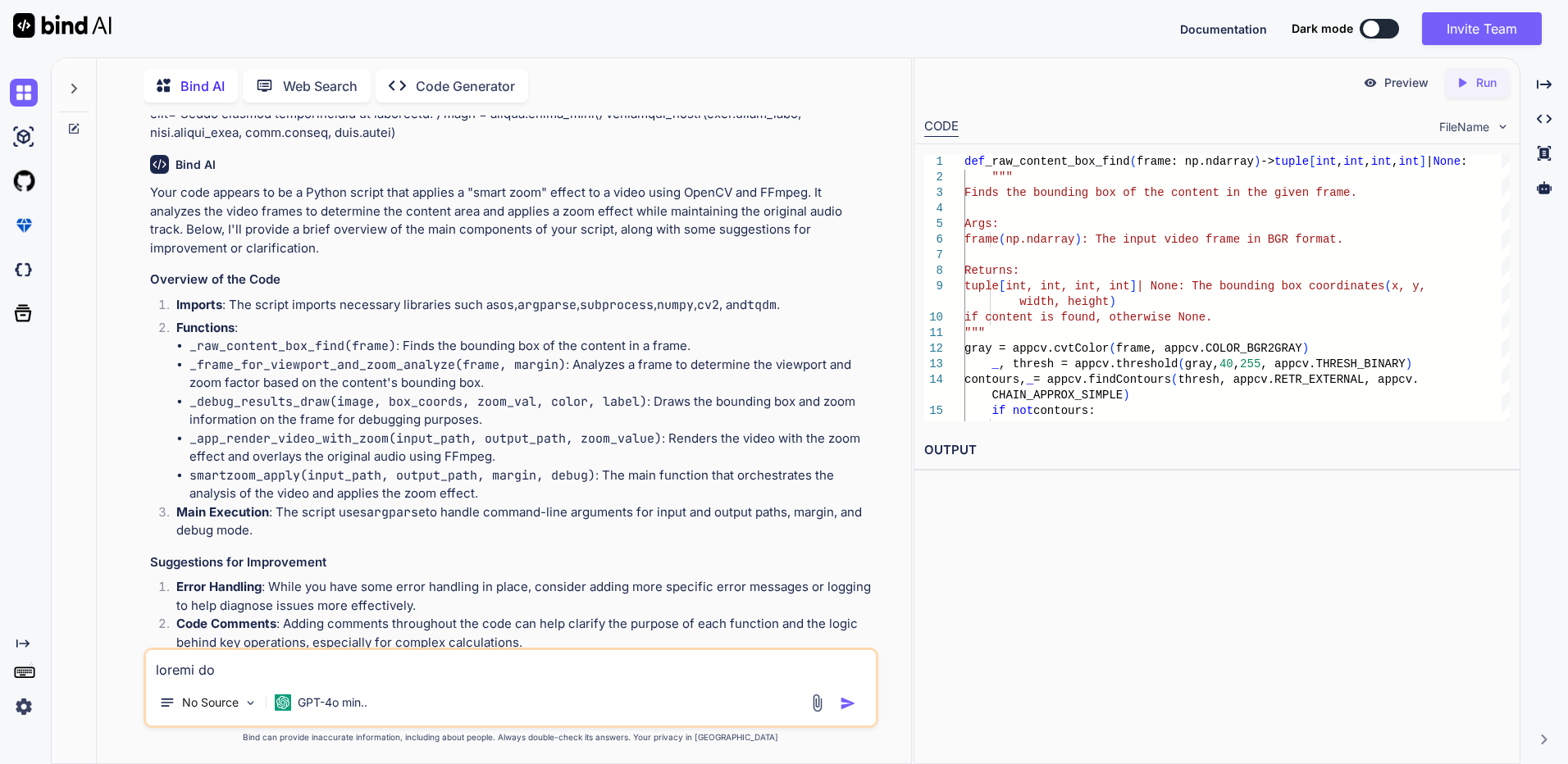
scroll to position [1641, 0]
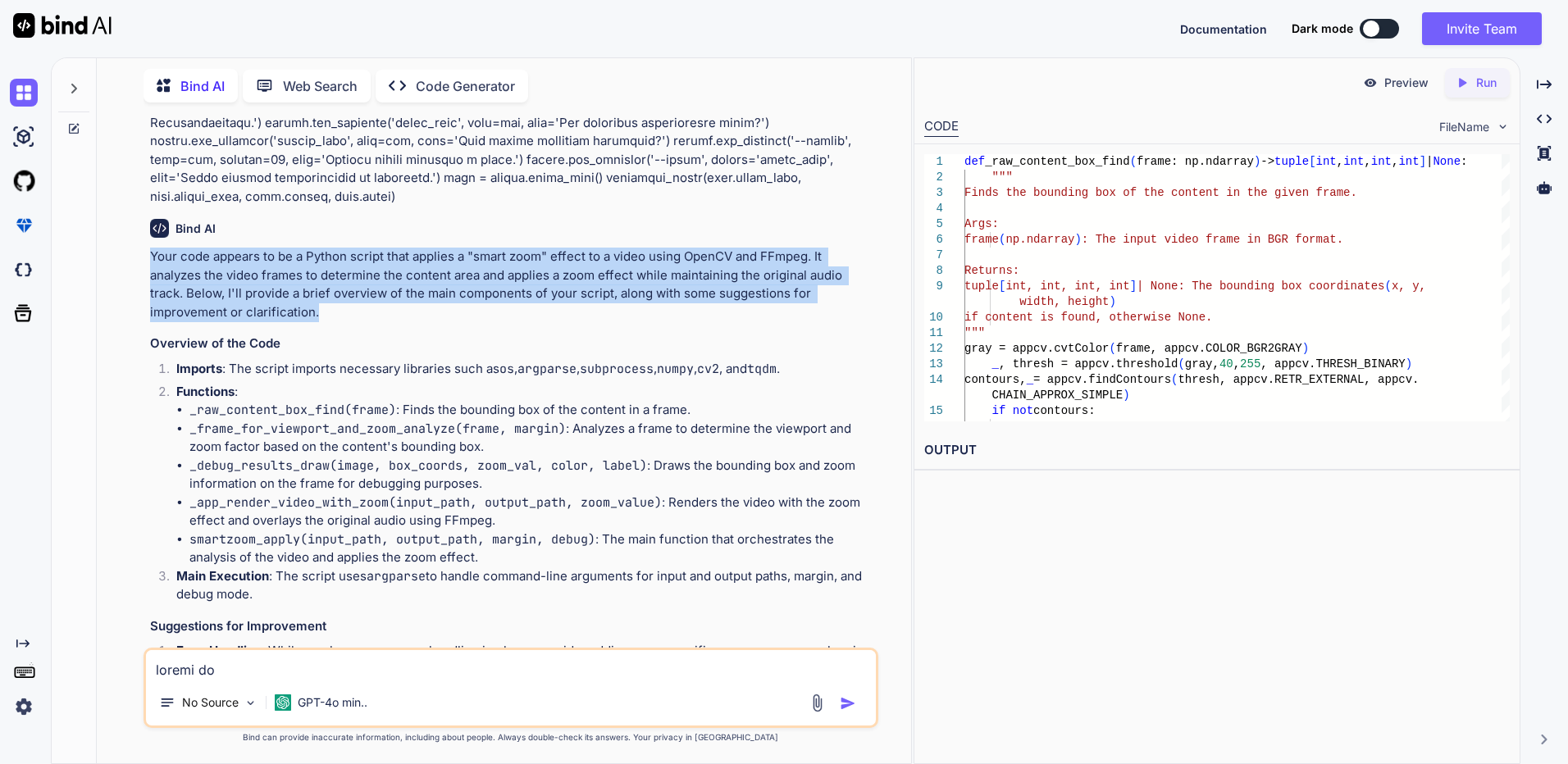
drag, startPoint x: 337, startPoint y: 307, endPoint x: 150, endPoint y: 259, distance: 193.1
click at [150, 259] on p "Your code appears to be a Python script that applies a "smart zoom" effect to a…" at bounding box center [512, 284] width 724 height 74
drag, startPoint x: 150, startPoint y: 259, endPoint x: 179, endPoint y: 255, distance: 29.3
copy p "Your code appears to be a Python script that applies a "smart zoom" effect to a…"
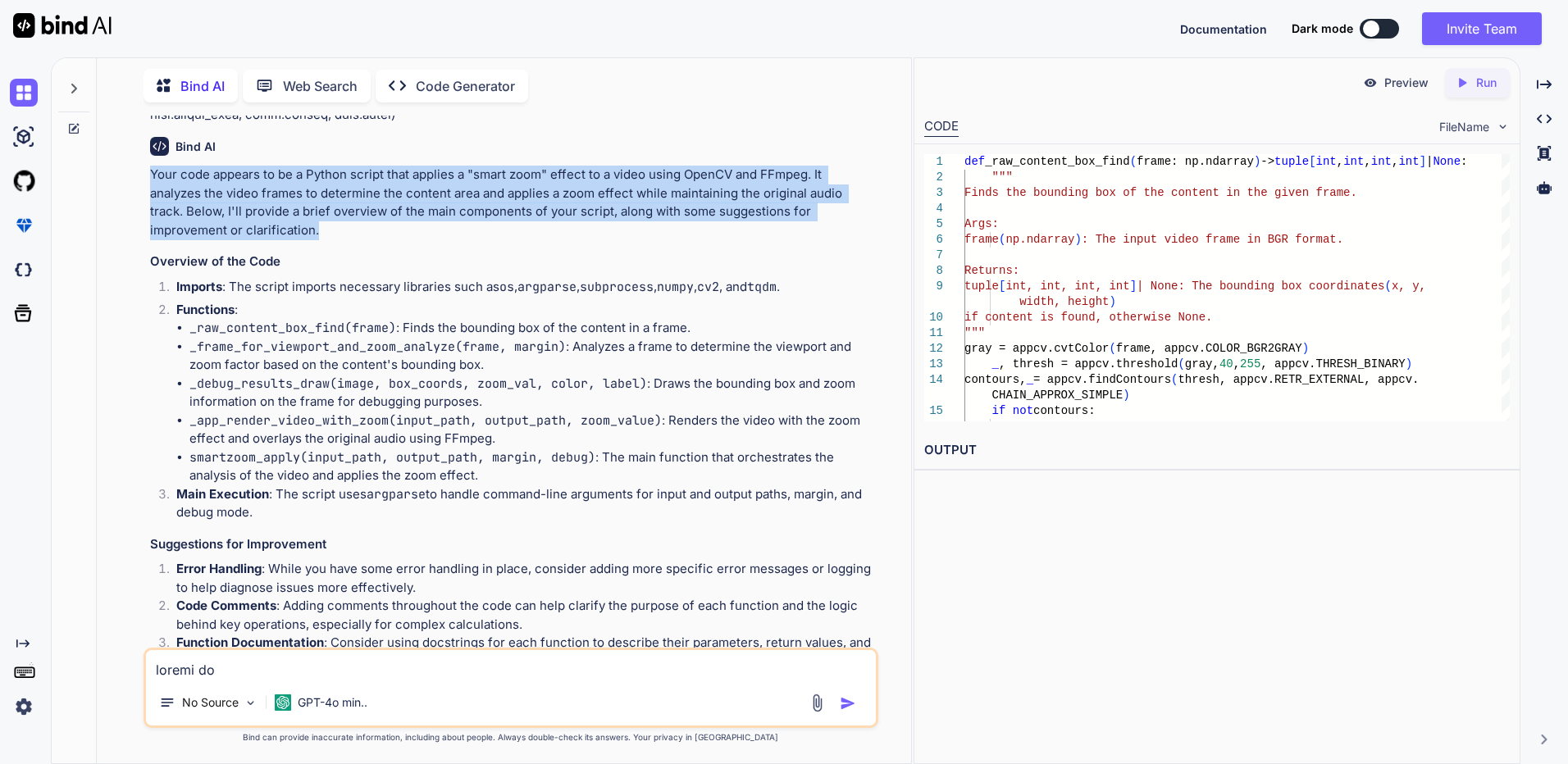
drag, startPoint x: 281, startPoint y: 509, endPoint x: 143, endPoint y: 266, distance: 279.5
click at [144, 266] on div "You Error while executing FFMPEG. Bind AI When you encounter an error while exe…" at bounding box center [511, 439] width 735 height 648
drag, startPoint x: 143, startPoint y: 266, endPoint x: 226, endPoint y: 259, distance: 83.3
copy div "Overview of the Code Imports : The script imports necessary libraries such as o…"
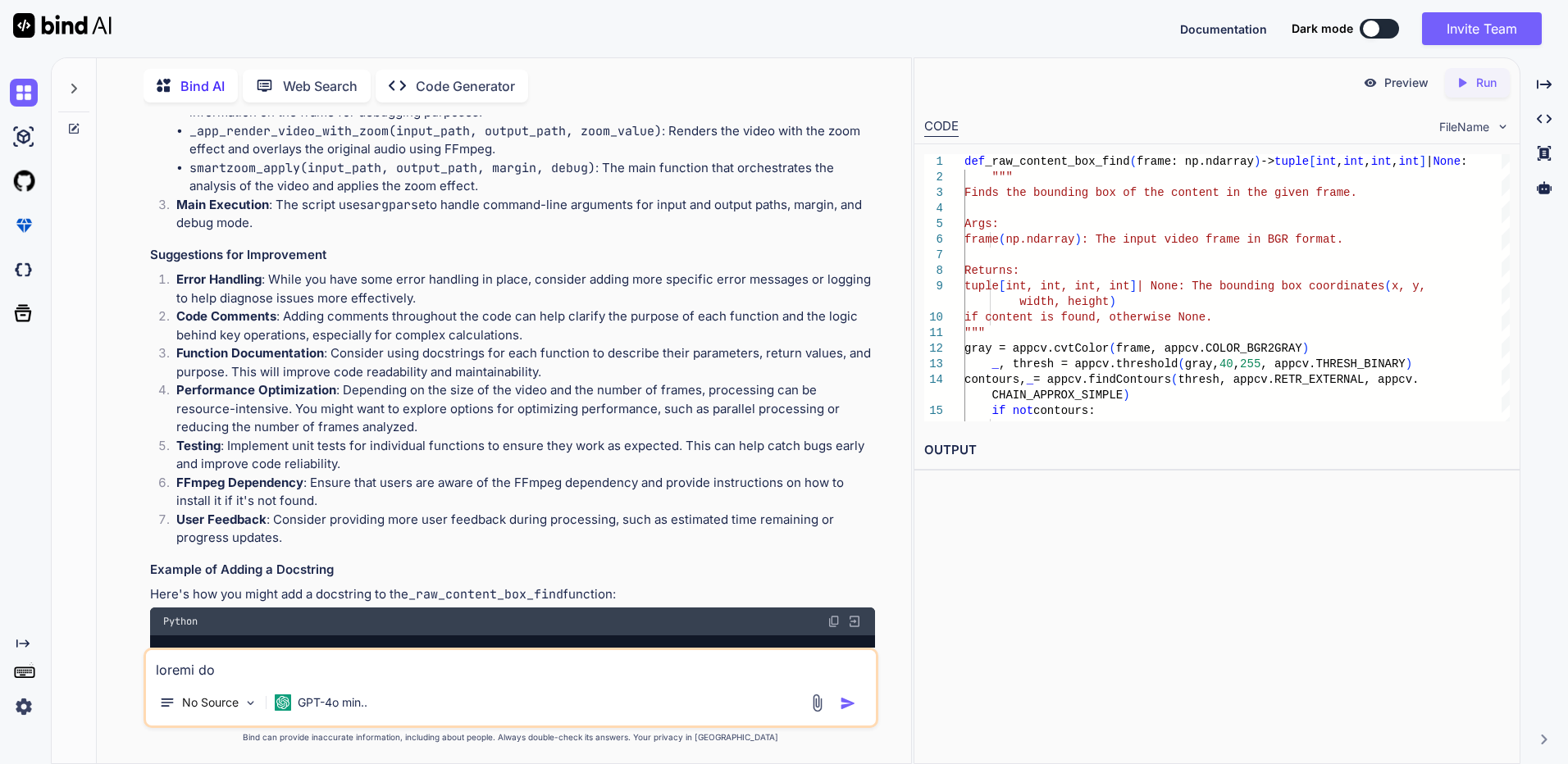
scroll to position [2051, 0]
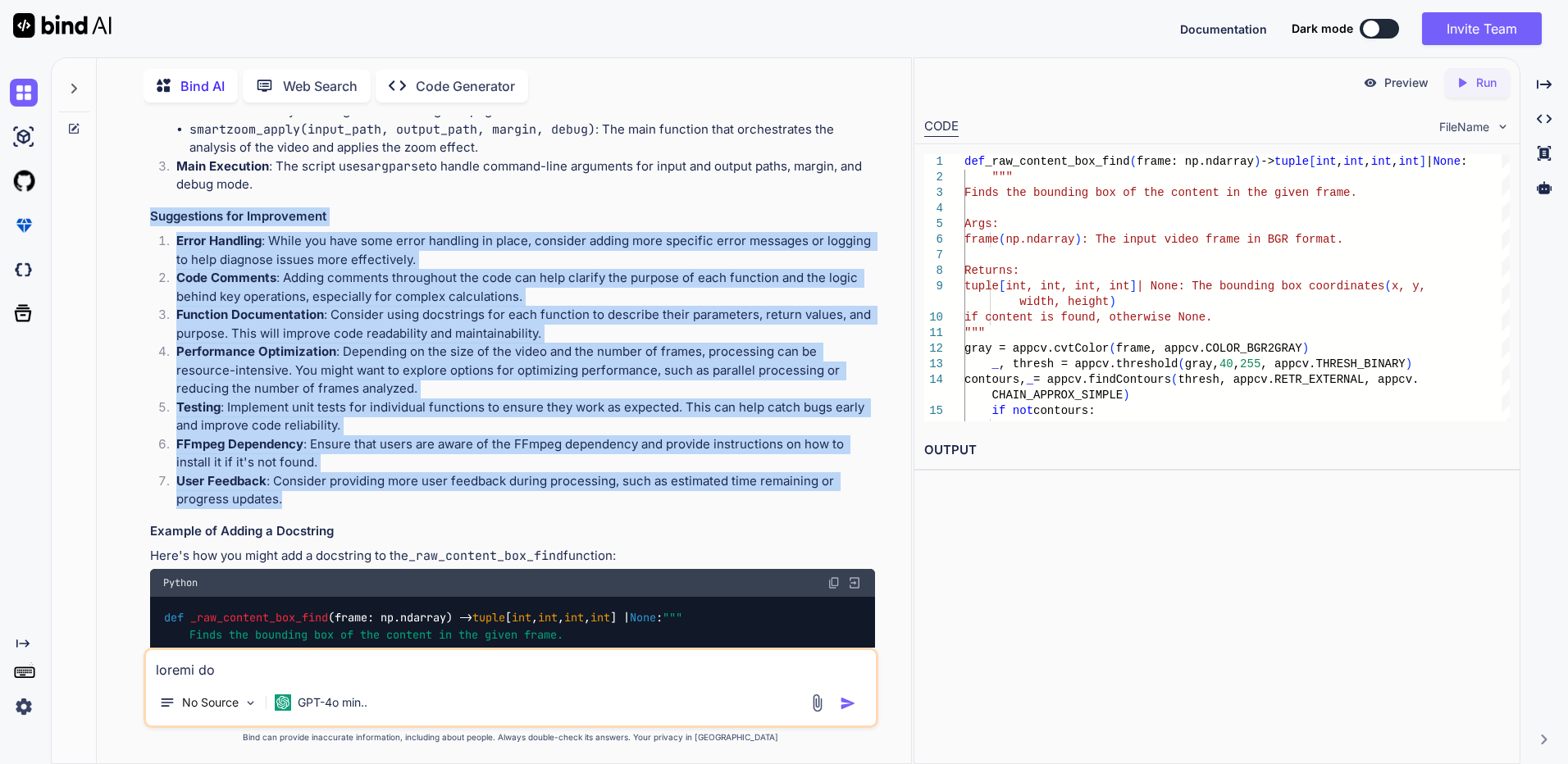
drag, startPoint x: 310, startPoint y: 496, endPoint x: 135, endPoint y: 216, distance: 330.2
click at [135, 216] on div "You Error while executing FFMPEG. Bind AI When you encounter an error while exe…" at bounding box center [510, 439] width 801 height 648
drag, startPoint x: 135, startPoint y: 216, endPoint x: 186, endPoint y: 221, distance: 51.2
copy div "Suggestions for Improvement Error Handling : While you have some error handling…"
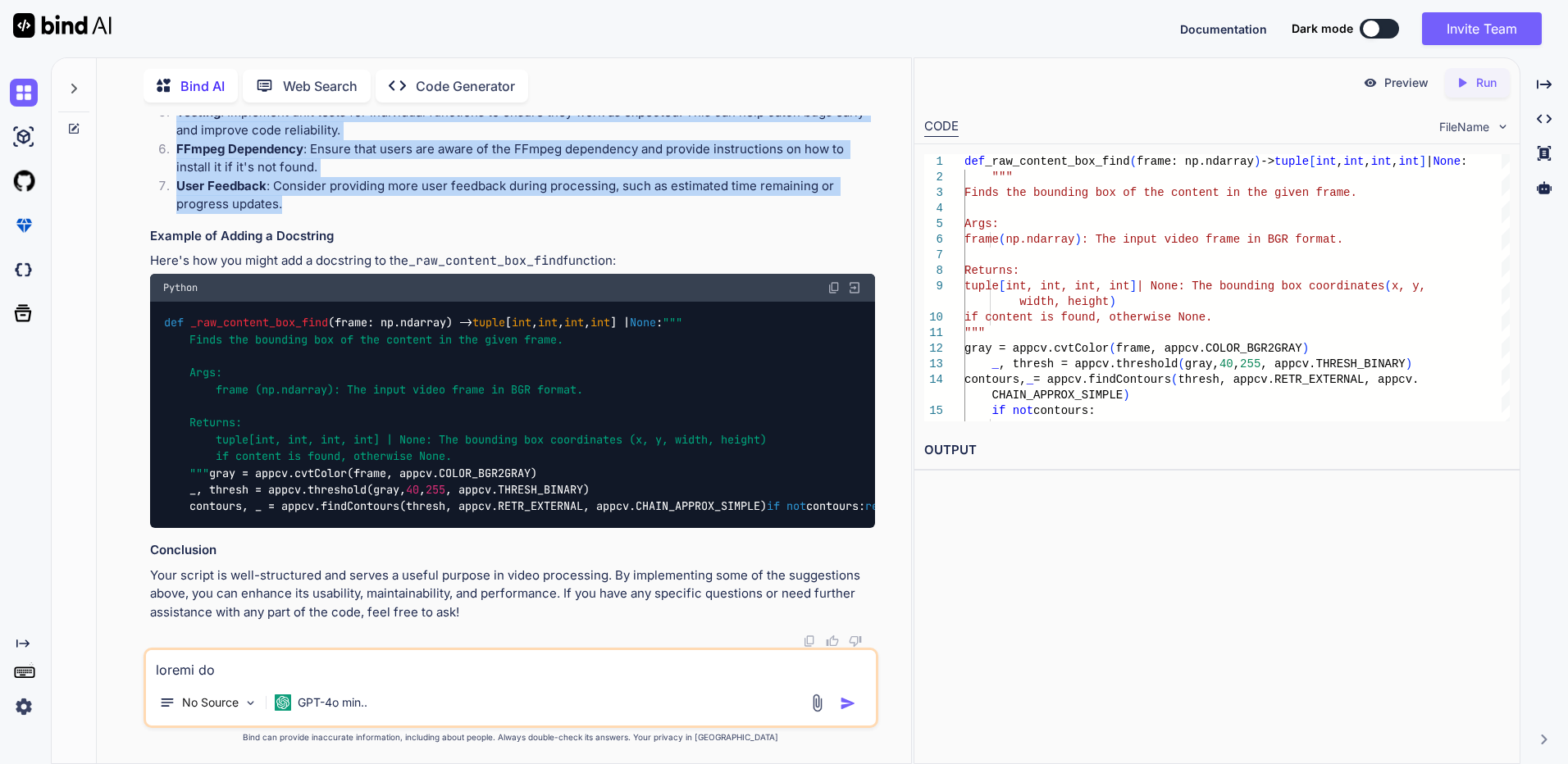
scroll to position [2365, 0]
drag, startPoint x: 629, startPoint y: 242, endPoint x: 147, endPoint y: 217, distance: 482.6
click at [147, 217] on div "You Error while executing FFMPEG. Bind AI When you encounter an error while exe…" at bounding box center [513, 382] width 731 height 532
drag, startPoint x: 147, startPoint y: 217, endPoint x: 204, endPoint y: 223, distance: 57.3
copy div "Example of Adding a Docstring Here's how you might add a docstring to the _raw_…"
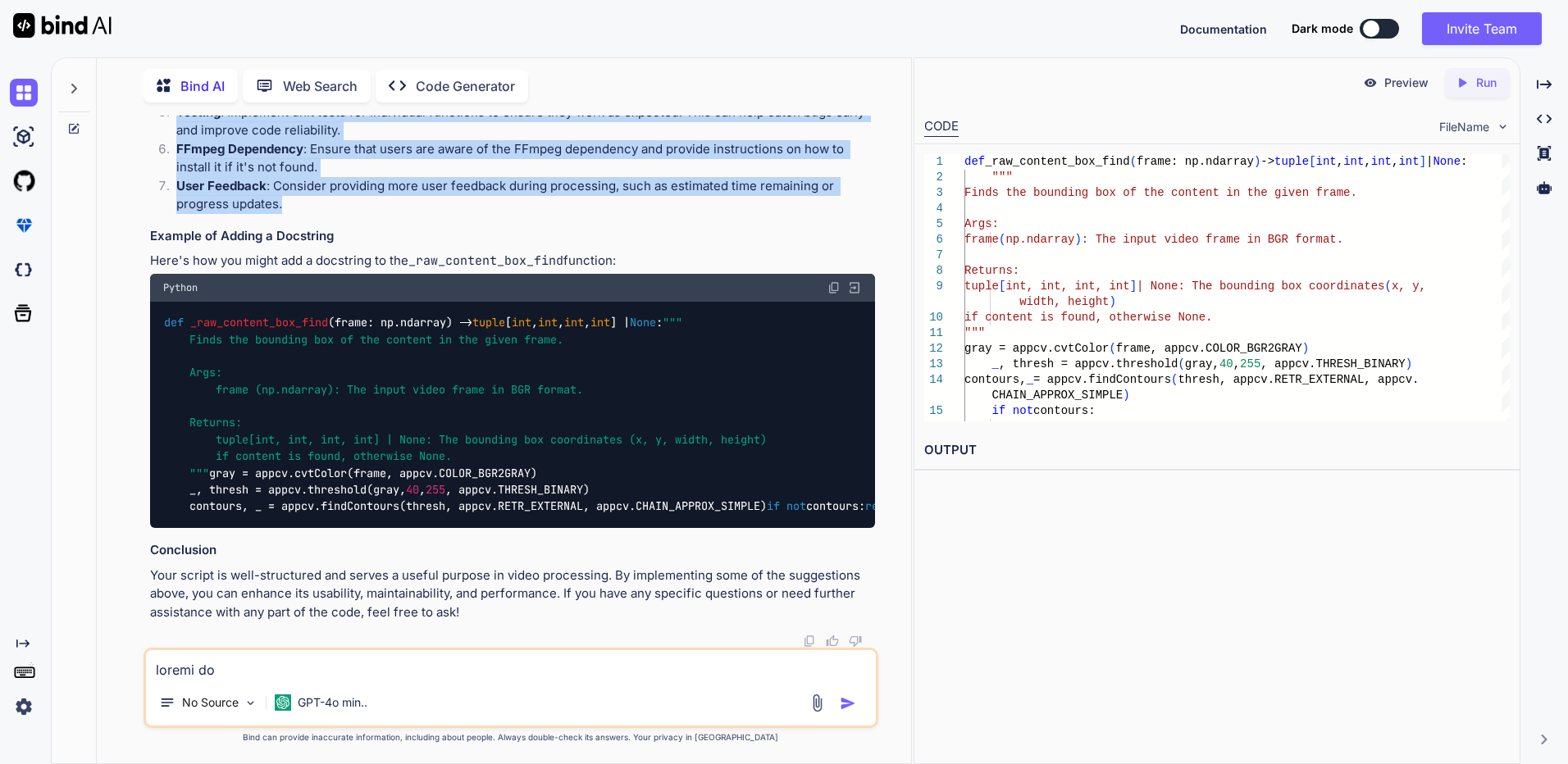
scroll to position [2447, 0]
